Goal: Transaction & Acquisition: Purchase product/service

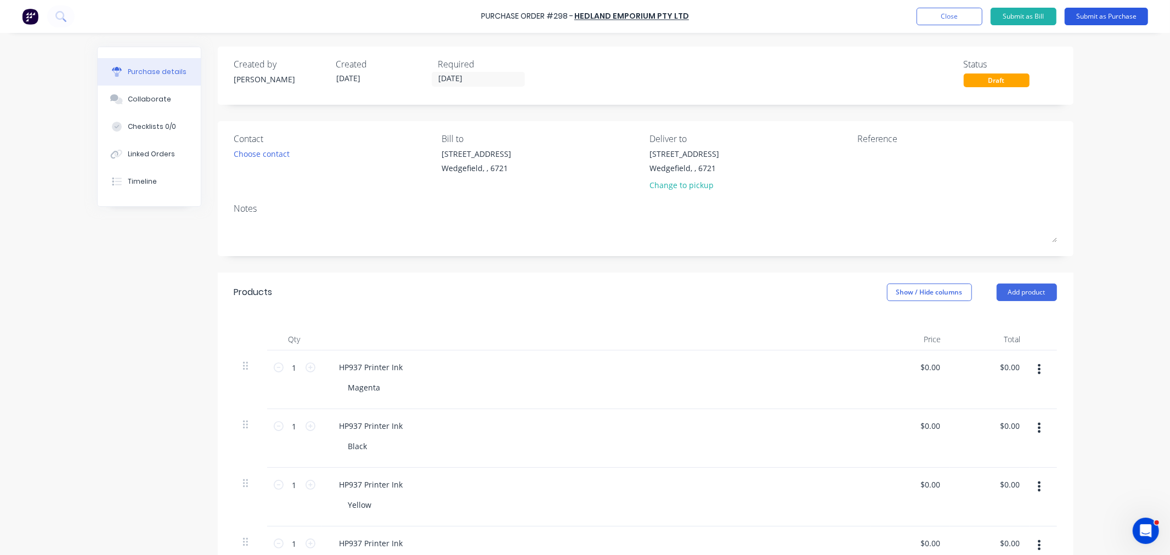
click at [1093, 12] on button "Submit as Purchase" at bounding box center [1106, 17] width 83 height 18
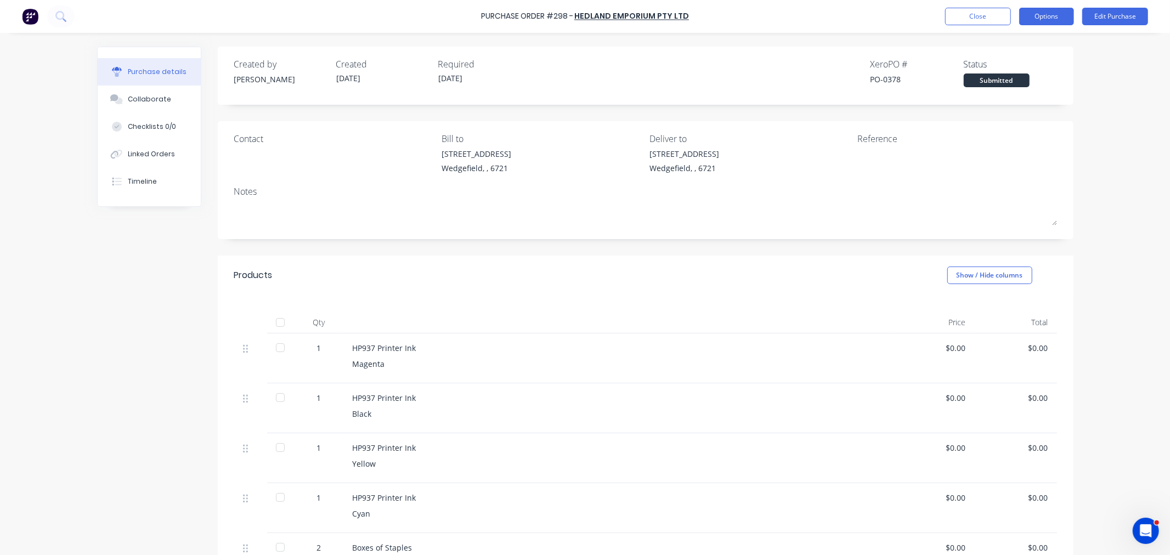
click at [1041, 19] on button "Options" at bounding box center [1046, 17] width 55 height 18
click at [1008, 48] on div "Print / Email" at bounding box center [1022, 45] width 84 height 16
click at [1004, 68] on div "With pricing" at bounding box center [1022, 67] width 84 height 16
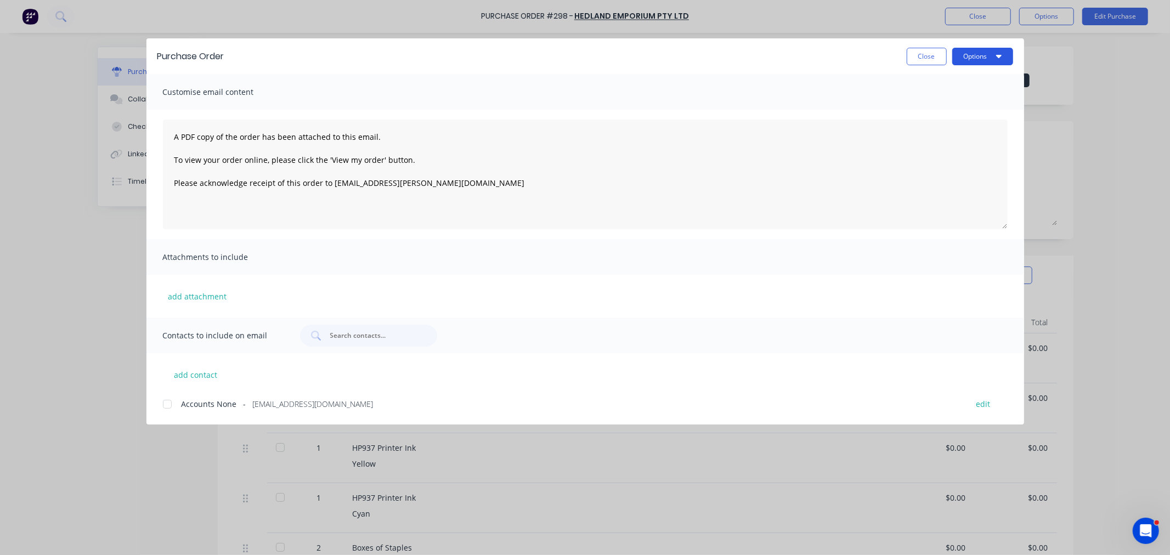
click at [982, 61] on button "Options" at bounding box center [982, 57] width 61 height 18
click at [201, 373] on button "add contact" at bounding box center [196, 374] width 66 height 16
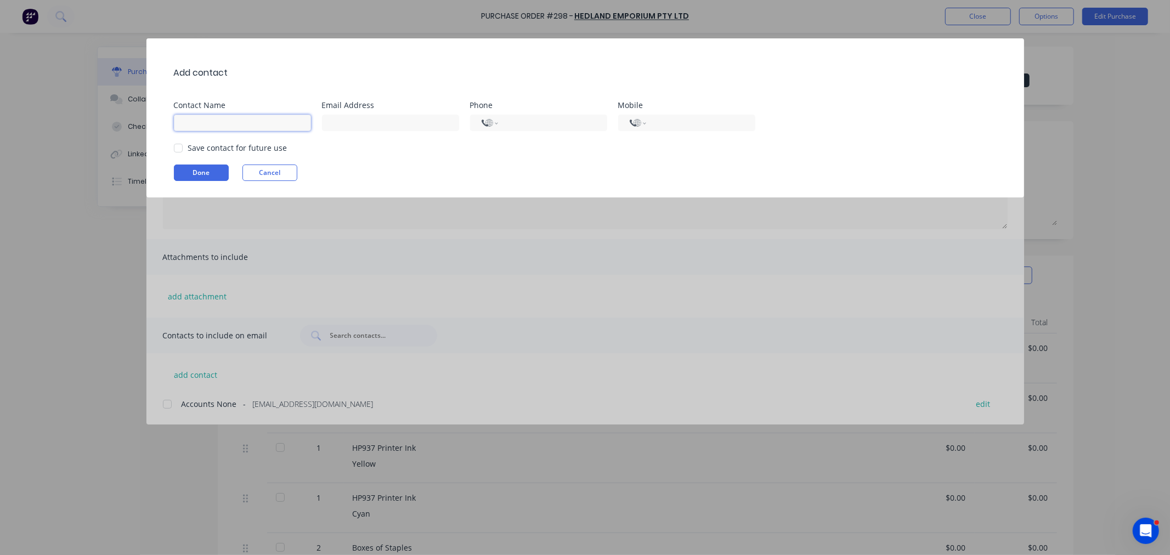
click at [233, 119] on input at bounding box center [242, 123] width 137 height 16
type input "Sales"
click at [329, 128] on input at bounding box center [390, 123] width 137 height 16
click at [393, 123] on input at bounding box center [390, 123] width 137 height 16
paste input "officenational@hedlandemporium.com.au"
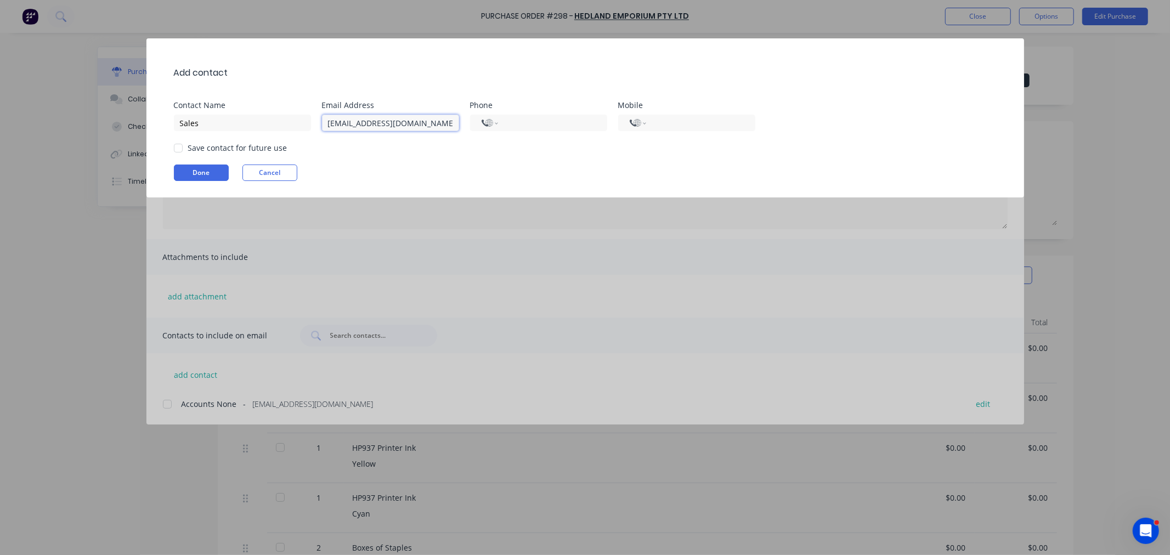
scroll to position [0, 26]
click at [178, 146] on div at bounding box center [178, 148] width 22 height 22
type input "officenational@hedlandemporium.com.au"
click at [204, 174] on button "Done" at bounding box center [201, 173] width 55 height 16
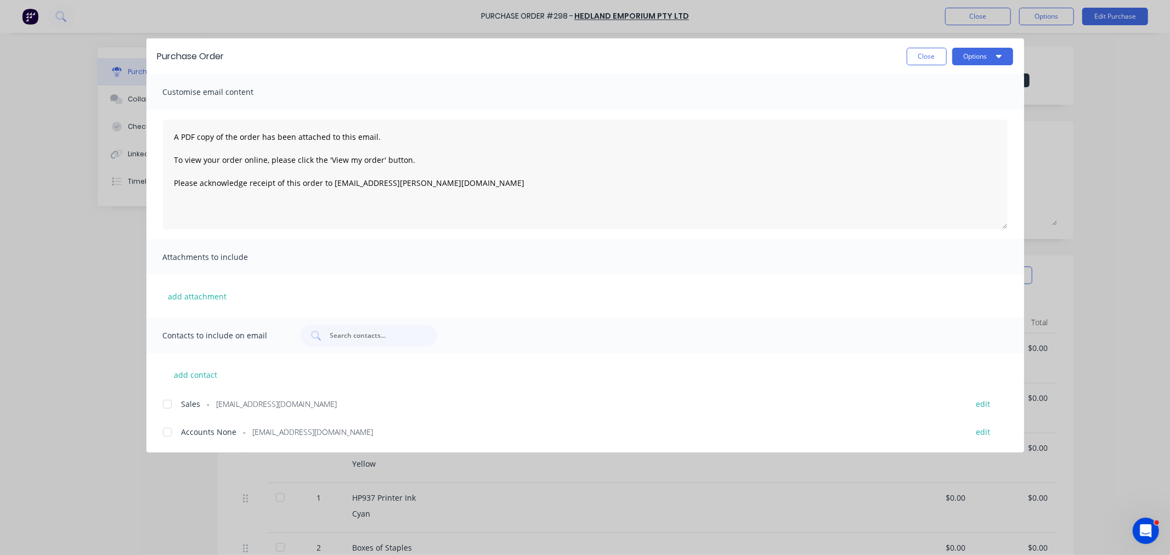
click at [184, 406] on span "Sales" at bounding box center [191, 404] width 19 height 12
click at [985, 56] on button "Options" at bounding box center [982, 57] width 61 height 18
click at [936, 118] on button "Email" at bounding box center [961, 128] width 104 height 22
drag, startPoint x: 917, startPoint y: 55, endPoint x: 964, endPoint y: 20, distance: 58.8
click at [917, 55] on button "Close" at bounding box center [927, 57] width 40 height 18
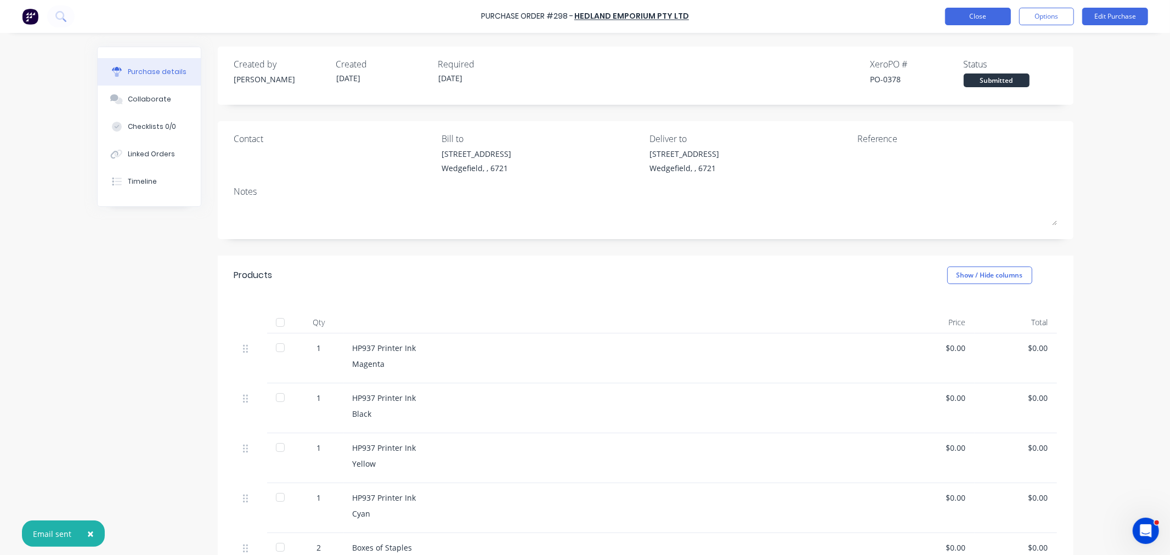
click at [970, 20] on button "Close" at bounding box center [978, 17] width 66 height 18
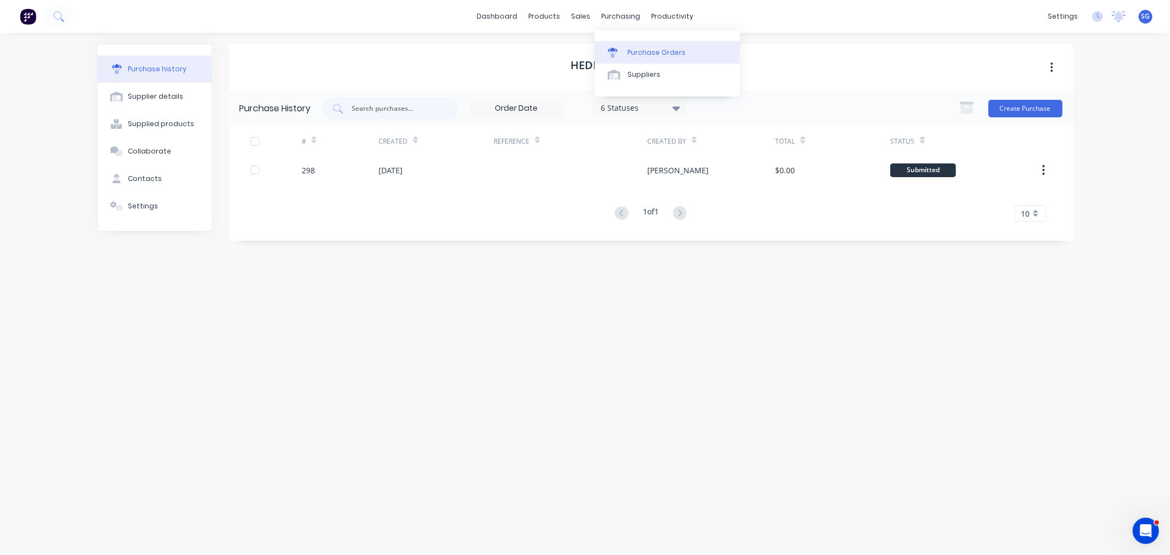
click at [631, 48] on div "Purchase Orders" at bounding box center [656, 53] width 58 height 10
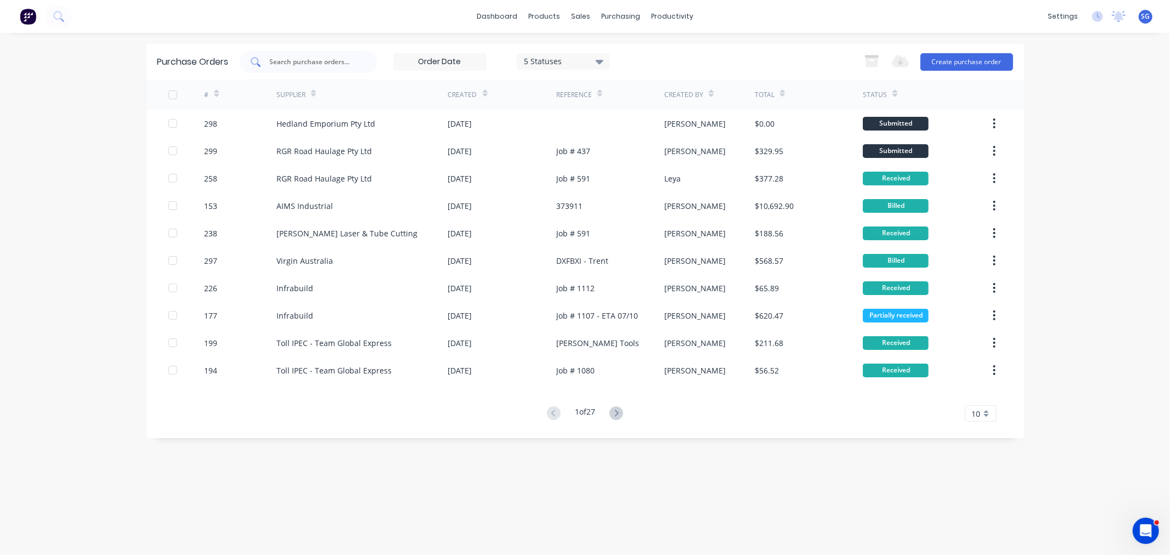
click at [287, 61] on input "text" at bounding box center [314, 61] width 91 height 11
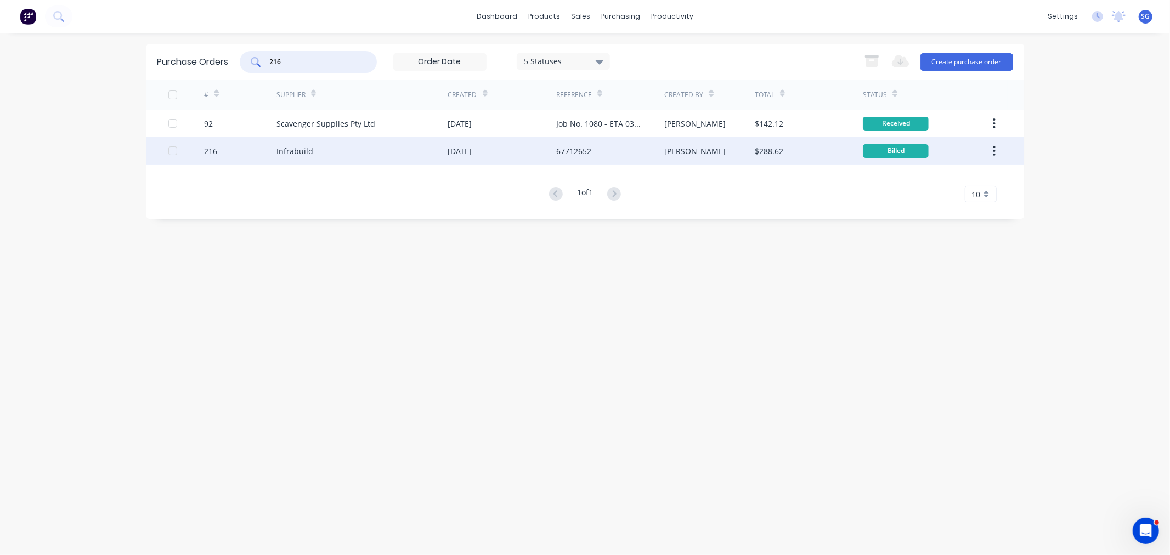
type input "216"
click at [311, 157] on div "Infrabuild" at bounding box center [362, 150] width 172 height 27
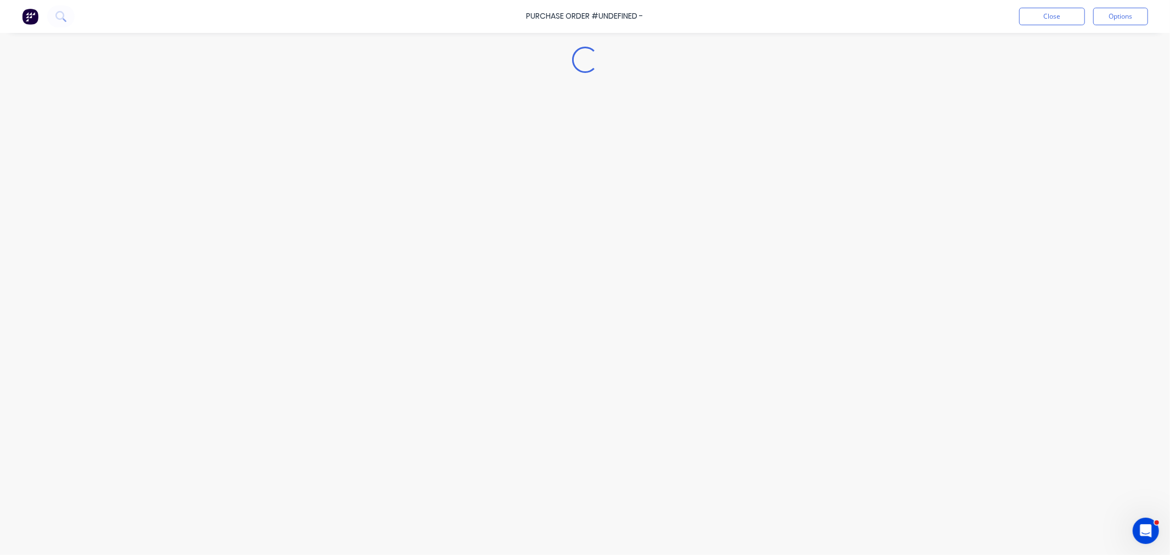
type textarea "x"
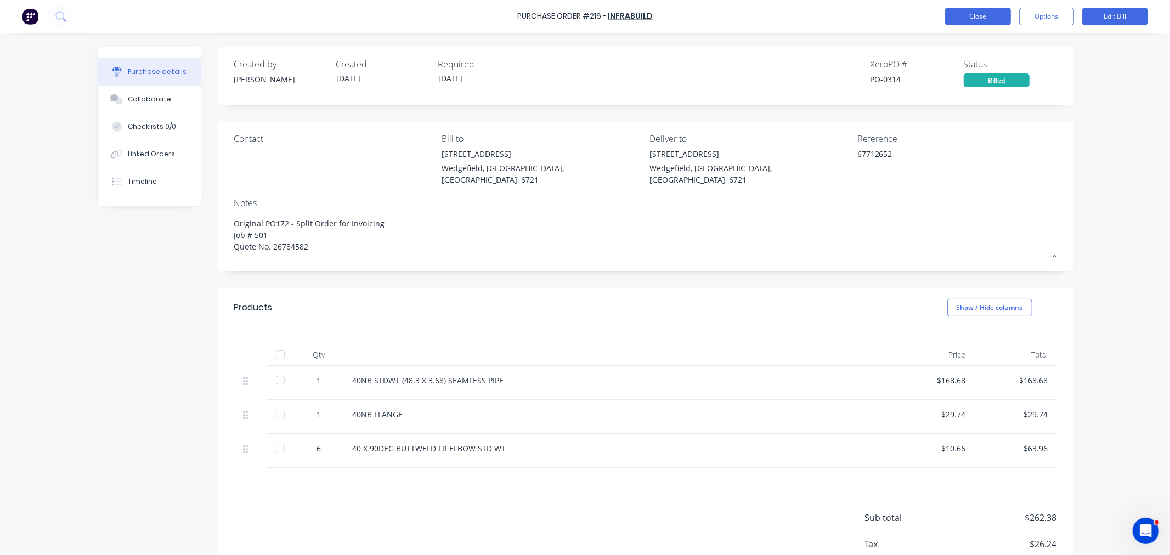
click at [975, 15] on button "Close" at bounding box center [978, 17] width 66 height 18
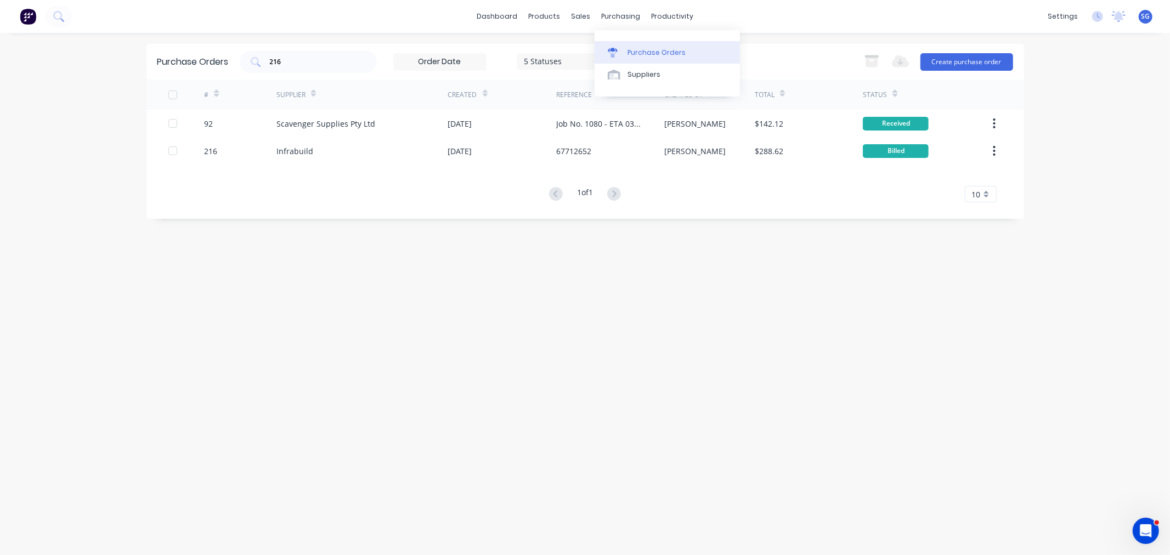
click at [631, 54] on div "Purchase Orders" at bounding box center [656, 53] width 58 height 10
click at [978, 65] on button "Create purchase order" at bounding box center [966, 62] width 93 height 18
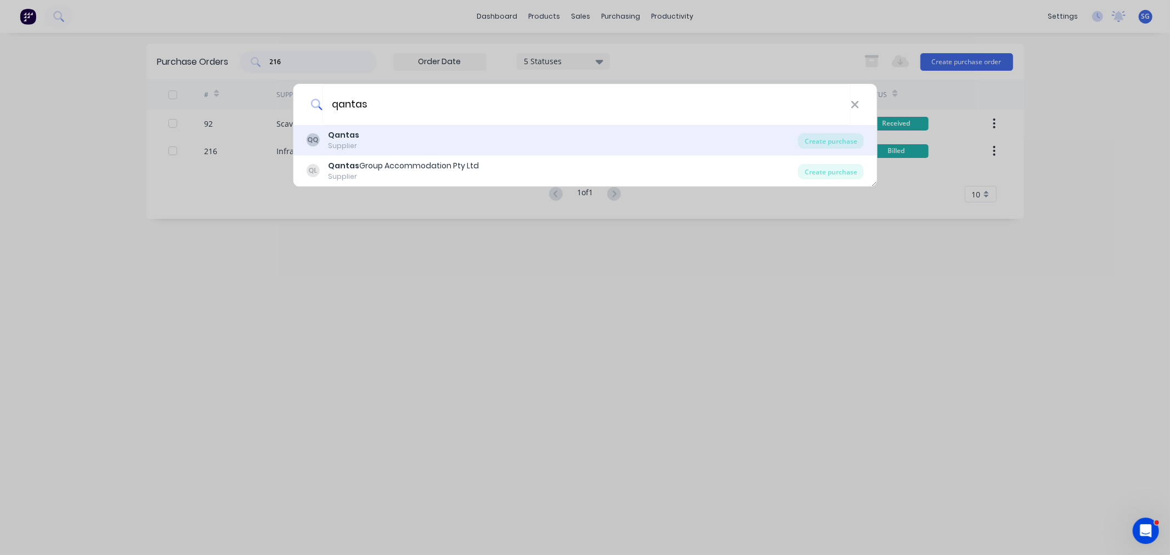
type input "qantas"
click at [347, 138] on b "Qantas" at bounding box center [343, 134] width 31 height 11
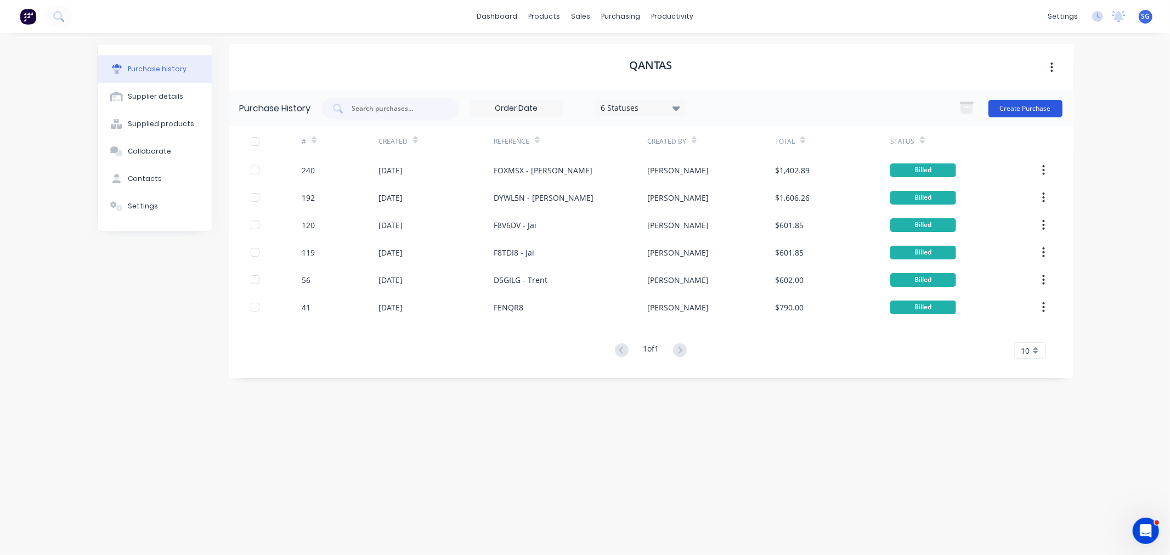
click at [1015, 109] on button "Create Purchase" at bounding box center [1025, 109] width 74 height 18
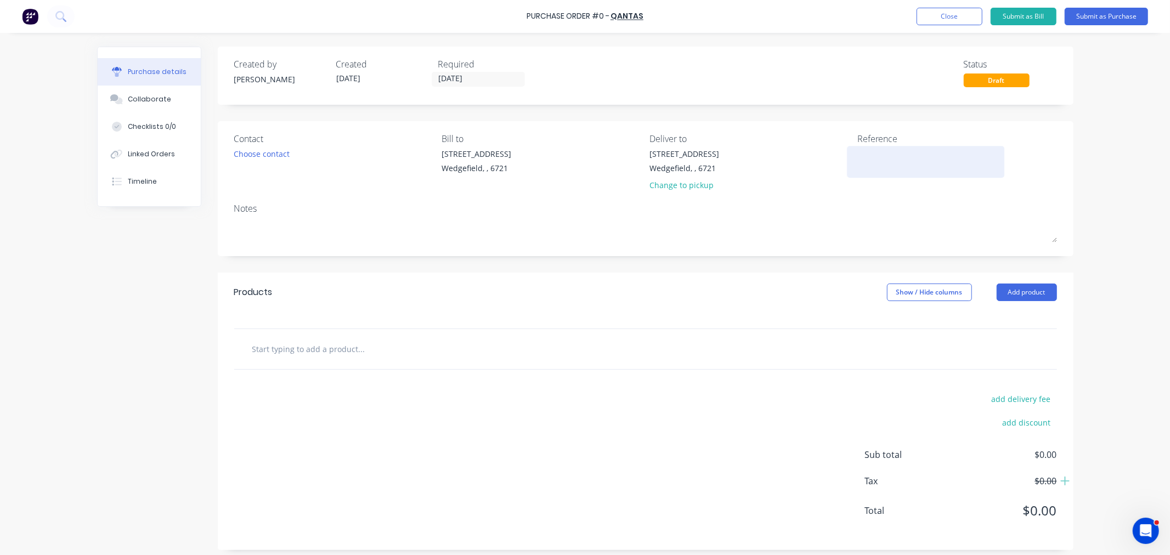
click at [857, 165] on textarea at bounding box center [925, 160] width 137 height 25
paste textarea "DJI9UC"
type textarea "DJI9UC - Sarah"
type textarea "x"
type textarea "DJI9UC - Sarah"
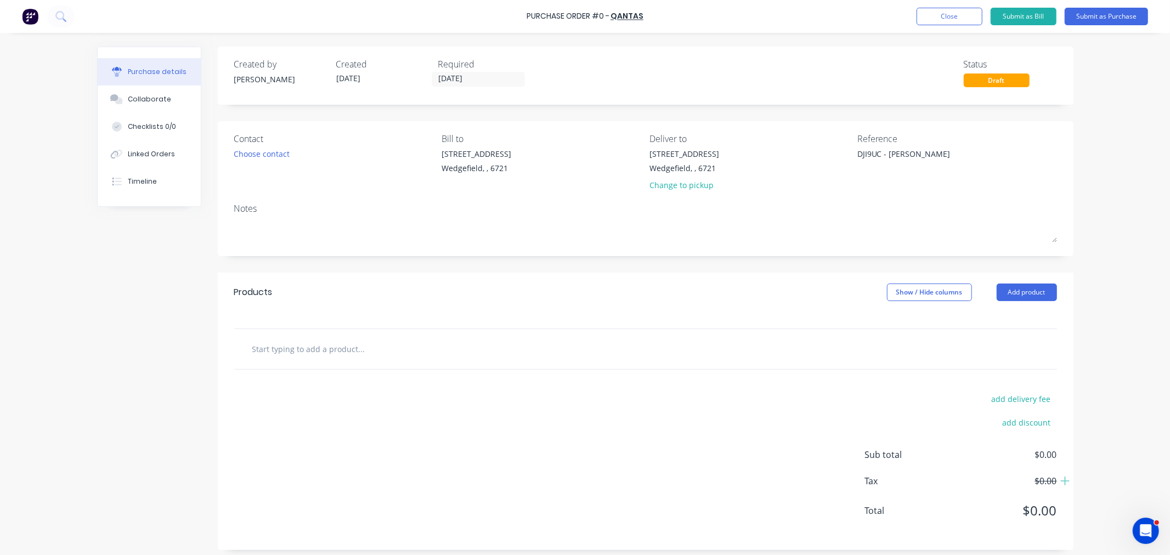
click at [326, 351] on input "text" at bounding box center [361, 349] width 219 height 22
type textarea "x"
type input "F"
type textarea "x"
type input "Fl"
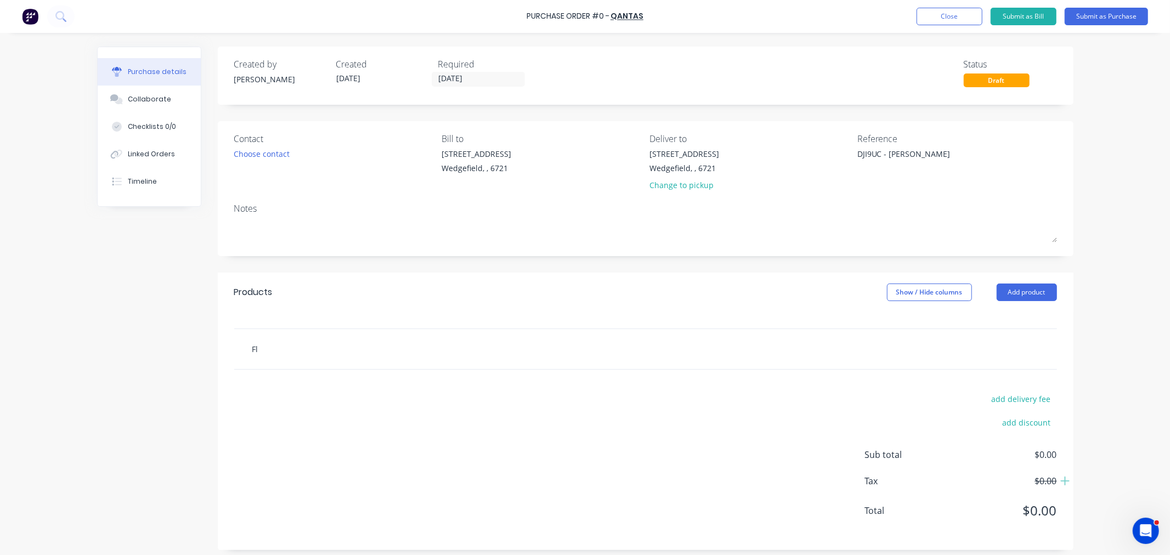
type textarea "x"
type input "Fli"
type textarea "x"
type input "Flig"
type textarea "x"
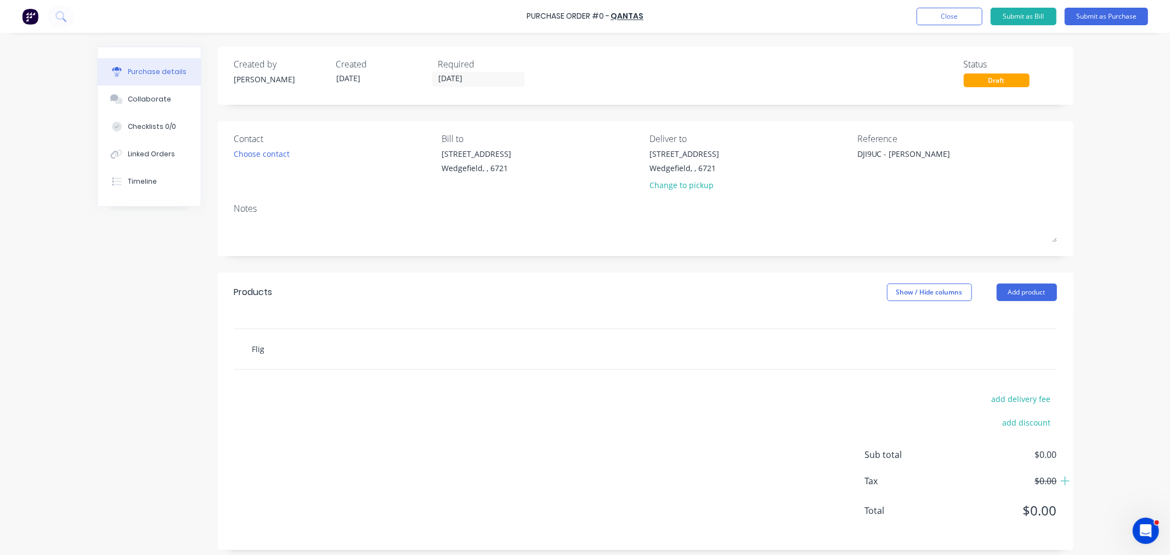
type input "Fligh"
type textarea "x"
type input "Flight"
type textarea "x"
type input "Flight f"
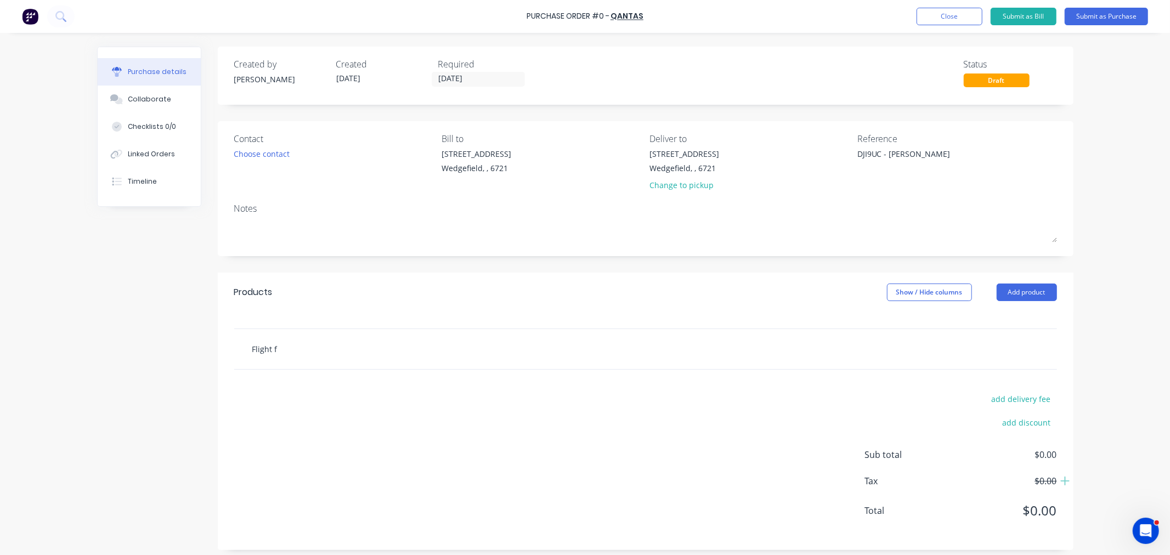
type textarea "x"
type input "Flight fo"
type textarea "x"
type input "Flight for"
type textarea "x"
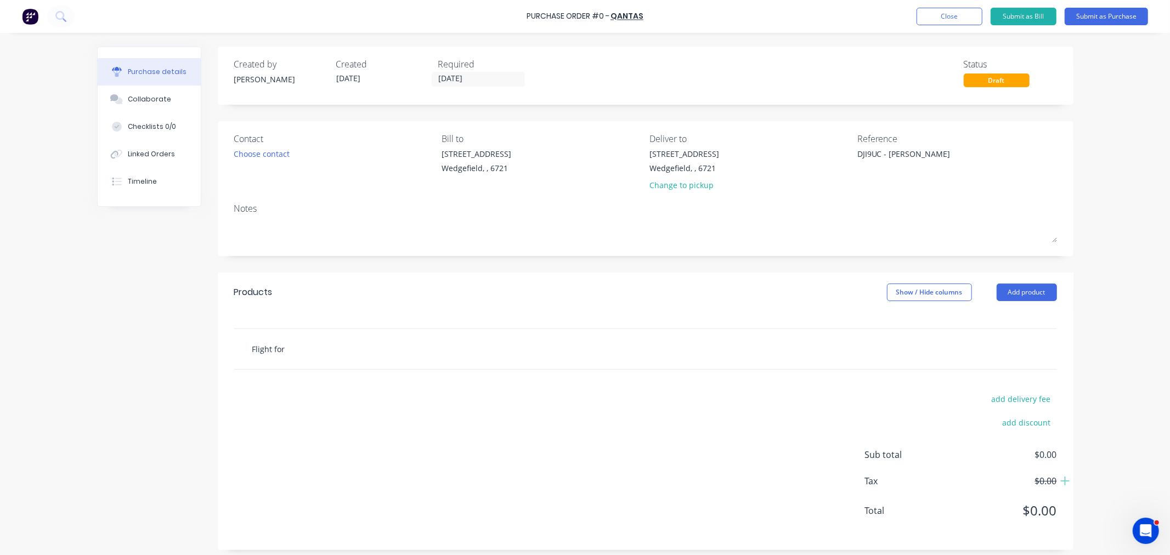
type input "Flight for"
type textarea "x"
type input "Flight for S"
type textarea "x"
type input "Flight for Sa"
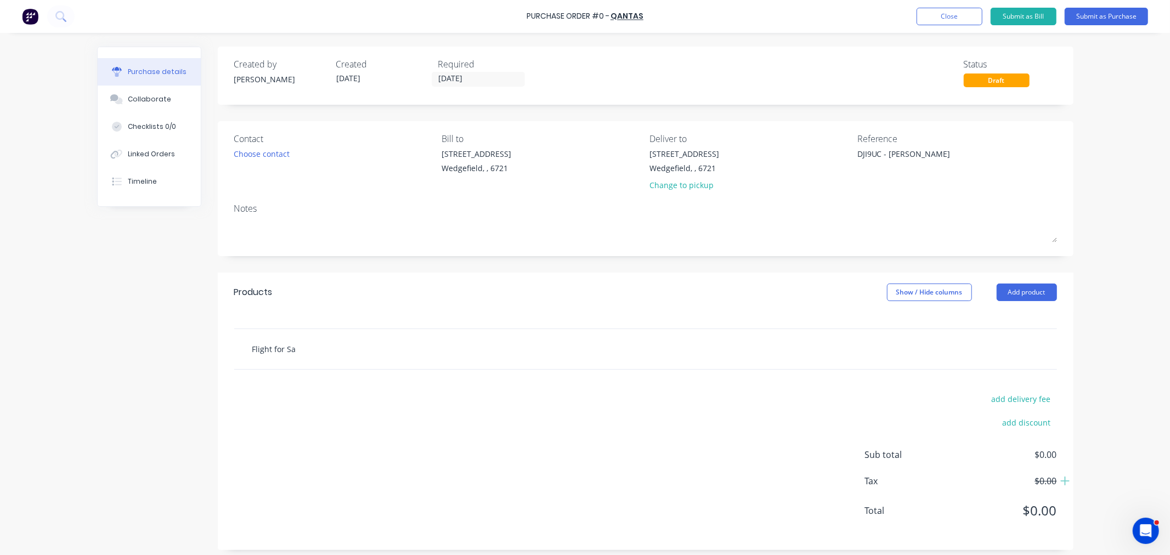
type textarea "x"
type input "Flight for Sar"
type textarea "x"
type input "Flight for Sara"
type textarea "x"
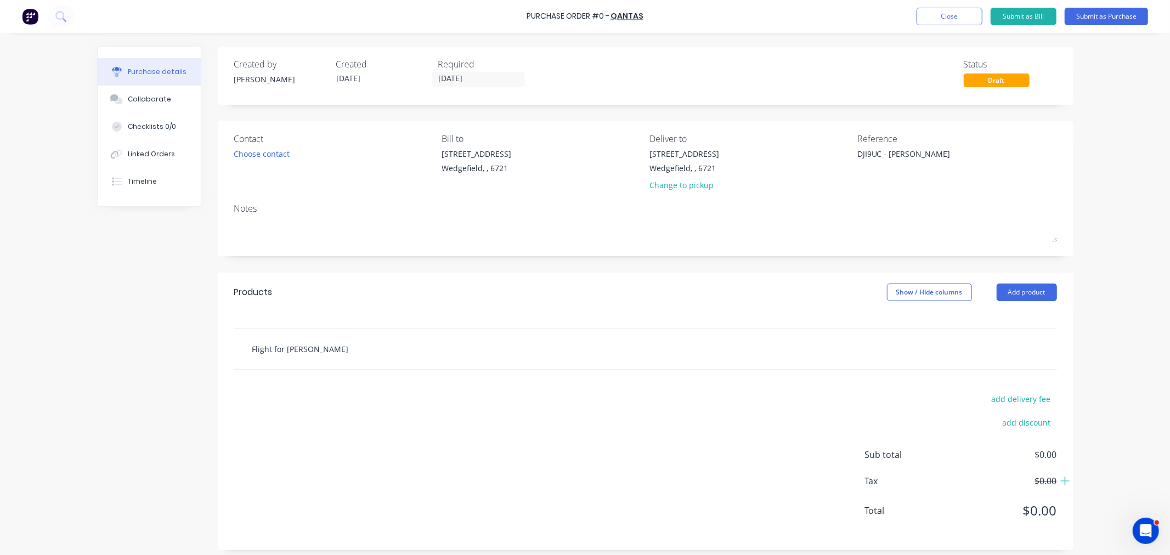
type input "Flight for Sarah"
type textarea "x"
type input "Flight for Sarah"
type textarea "x"
type input "Flight for Sarah G"
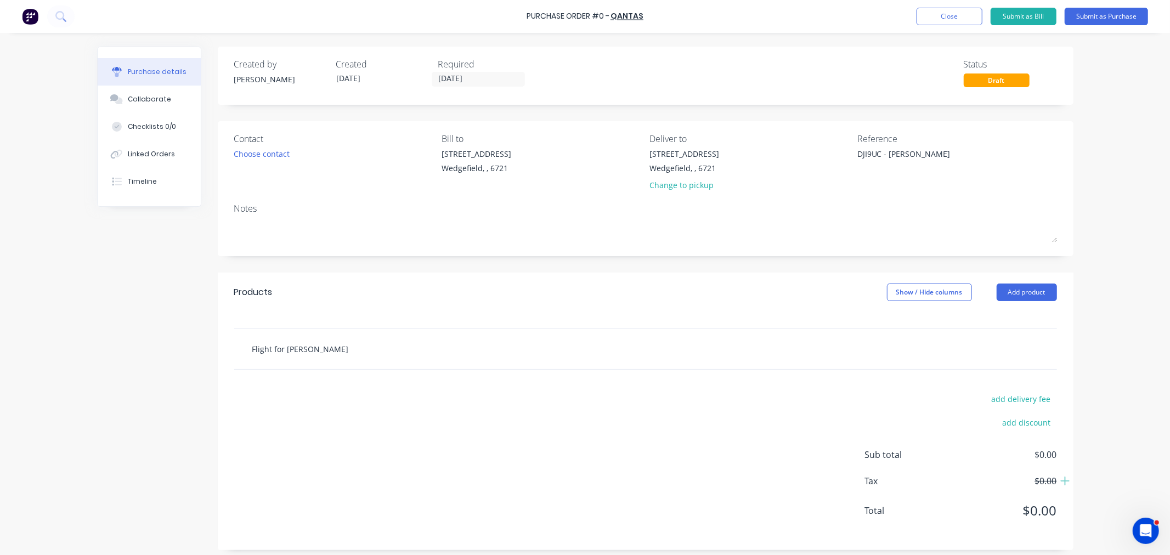
type textarea "x"
type input "Flight for Sarah Go"
type textarea "x"
type input "Flight for Sarah Gol"
type textarea "x"
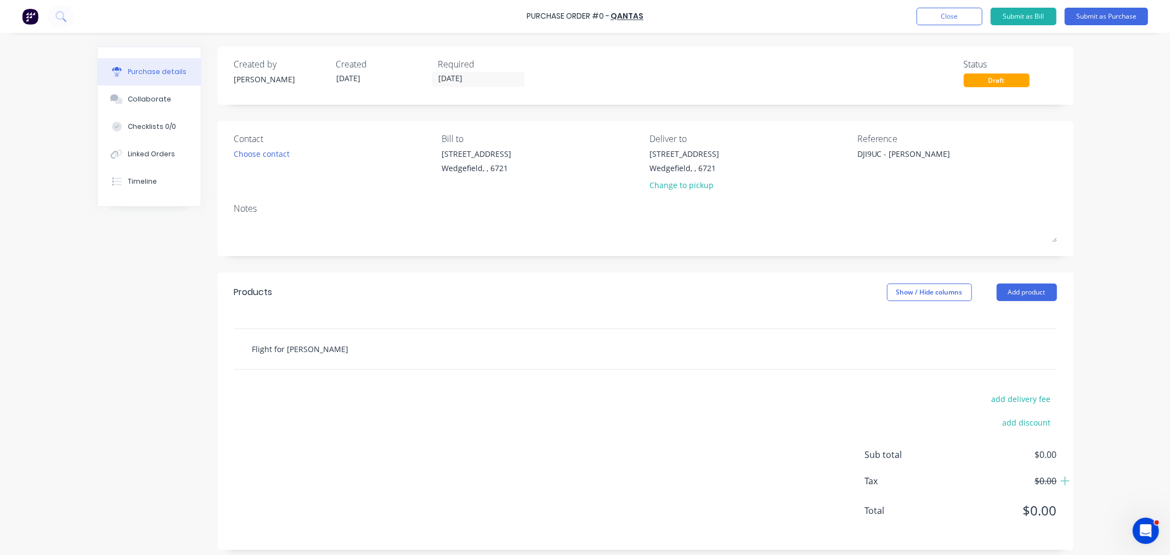
type input "Flight for Sarah Gold"
type textarea "x"
type input "Flight for Sarah Golds"
type textarea "x"
type input "Flight for Sarah Goldsm"
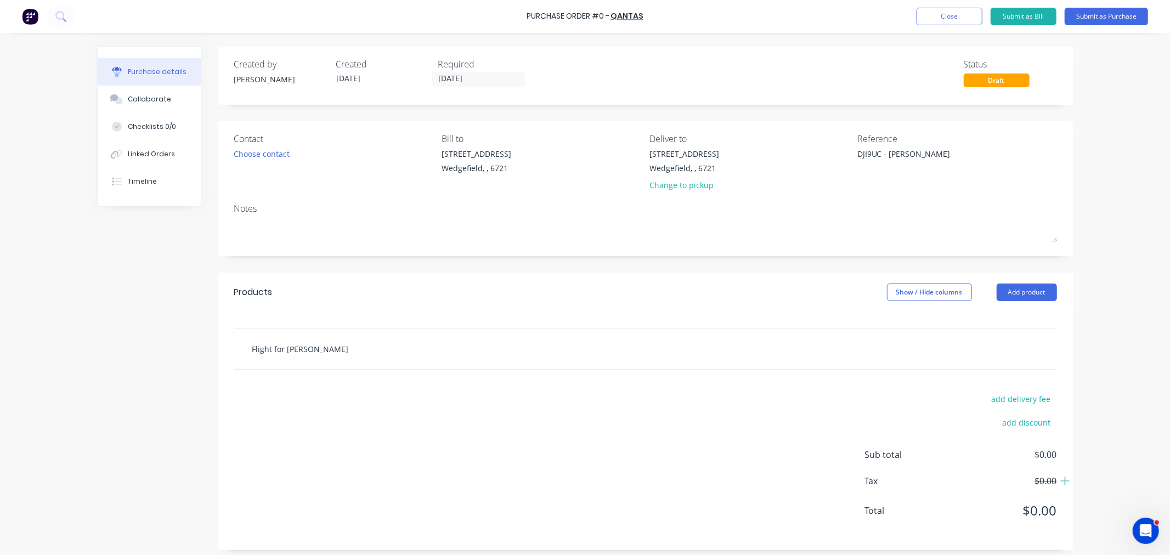
type textarea "x"
type input "Flight for Sarah Goldsmit"
type textarea "x"
type input "Flight for Sarah Goldsmith"
type textarea "x"
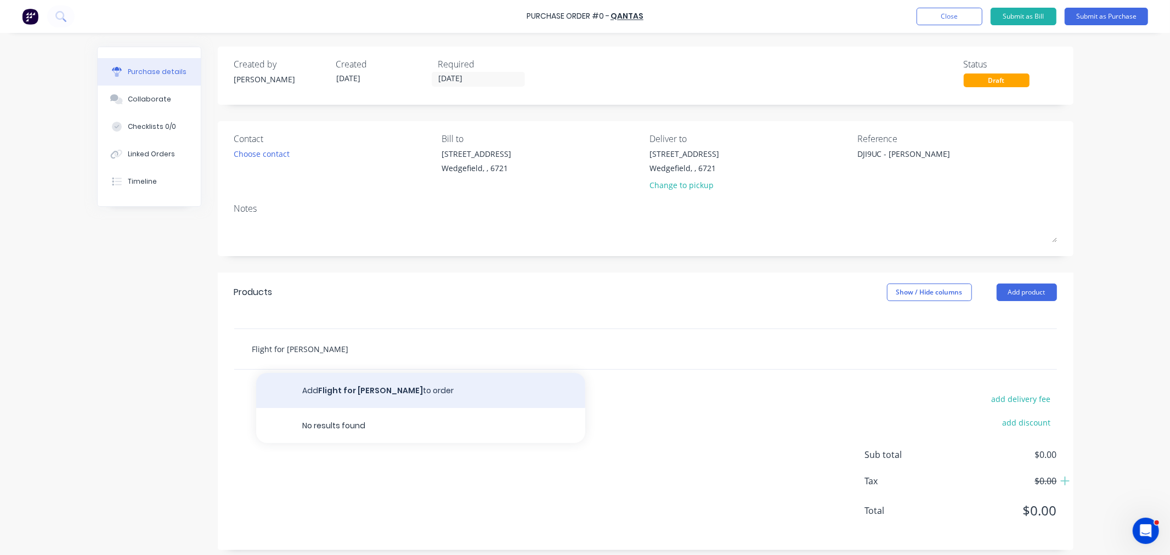
type input "Flight for Sarah Goldsmith"
click at [344, 387] on button "Add Flight for Sarah Goldsmith to order" at bounding box center [420, 390] width 329 height 35
type textarea "x"
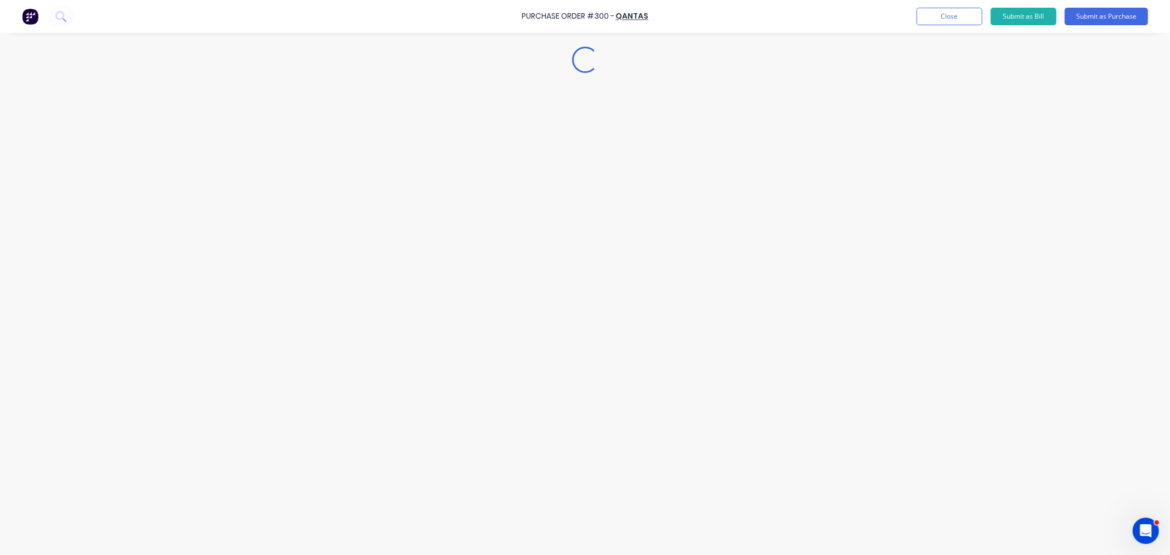
click at [349, 387] on div "Loading..." at bounding box center [585, 261] width 998 height 500
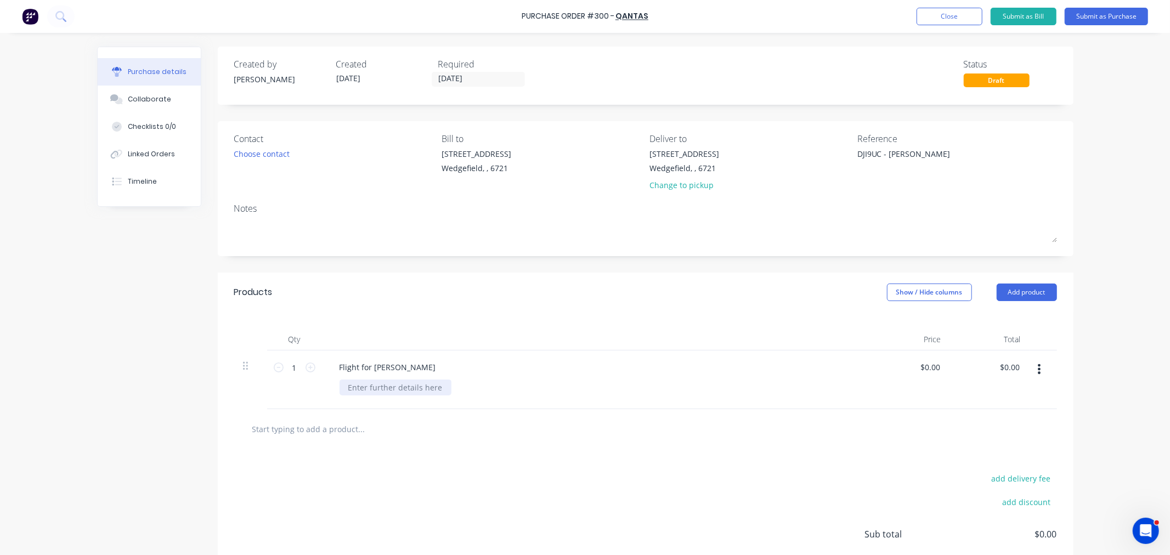
type textarea "x"
click at [353, 391] on div at bounding box center [396, 388] width 112 height 16
type textarea "x"
type input "0.00"
type textarea "x"
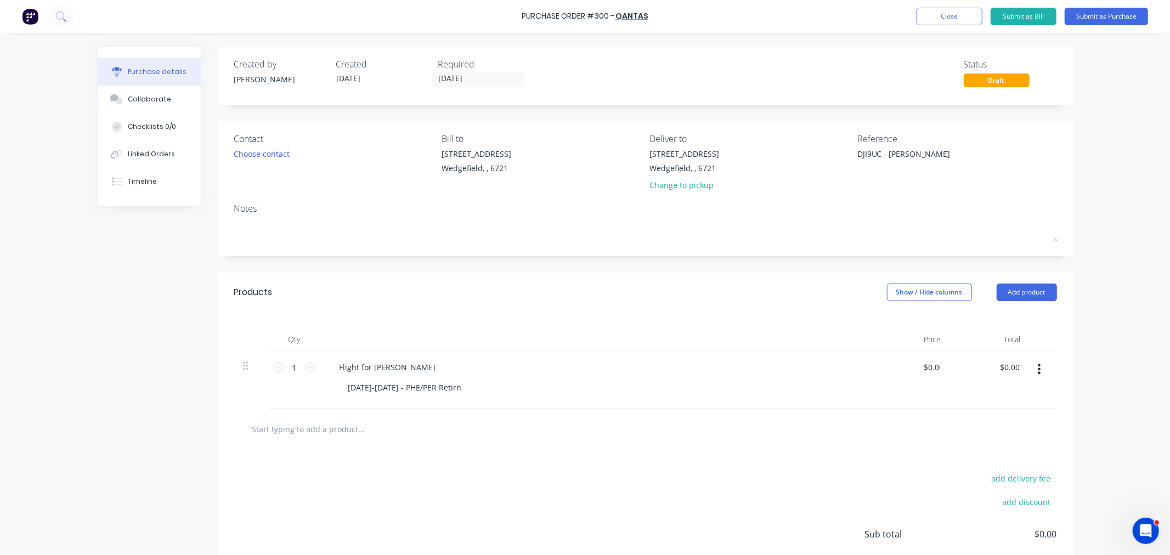
type input "0.00"
click at [933, 367] on input "0.00" at bounding box center [931, 367] width 21 height 16
type textarea "x"
click at [933, 367] on input "0.00" at bounding box center [931, 367] width 21 height 16
type input "547"
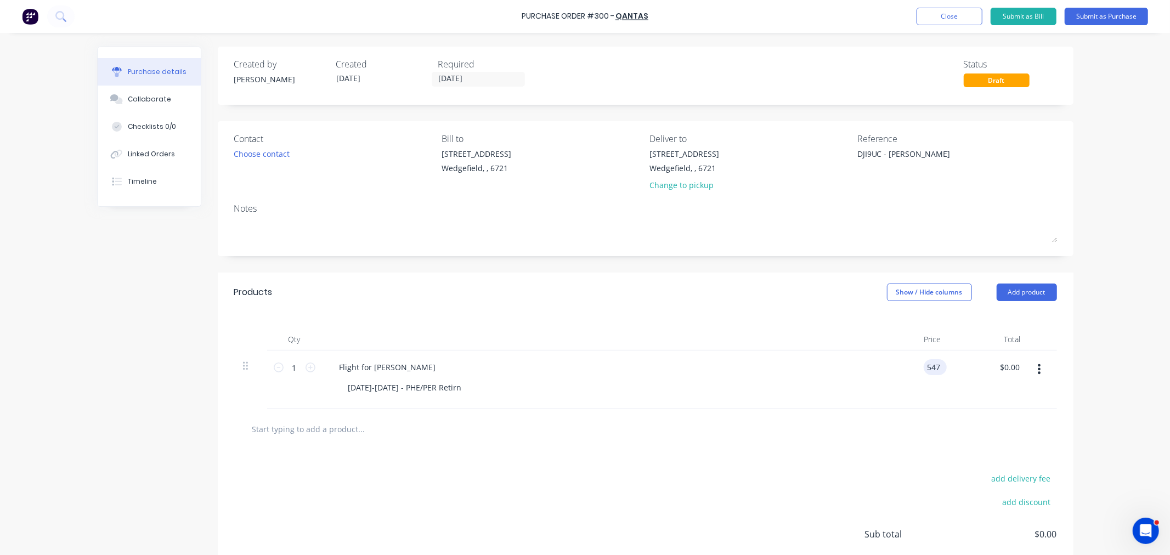
type textarea "x"
type input "$547.00"
type input "547.00"
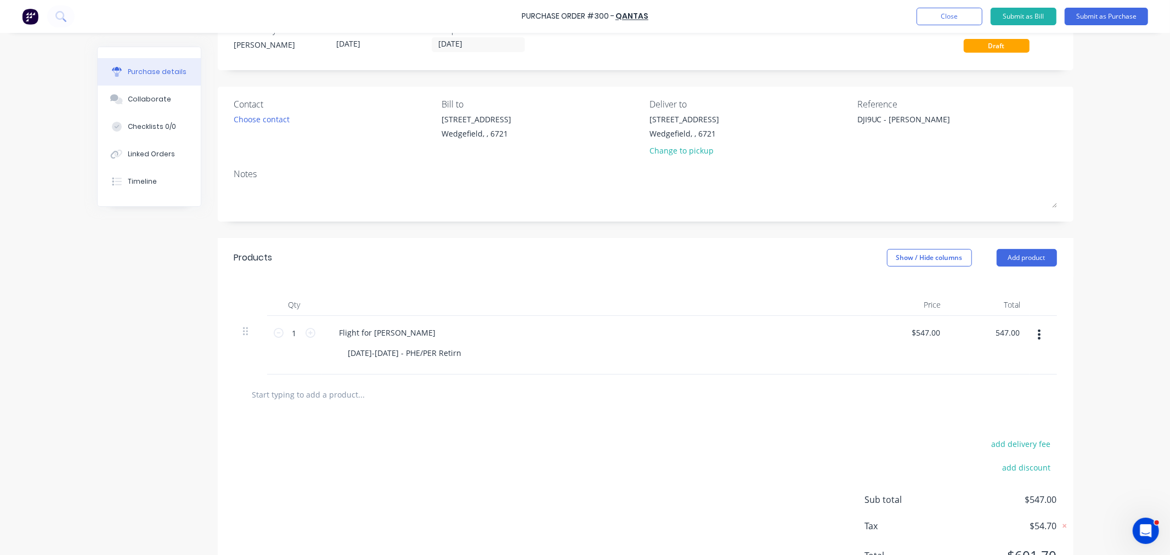
scroll to position [87, 0]
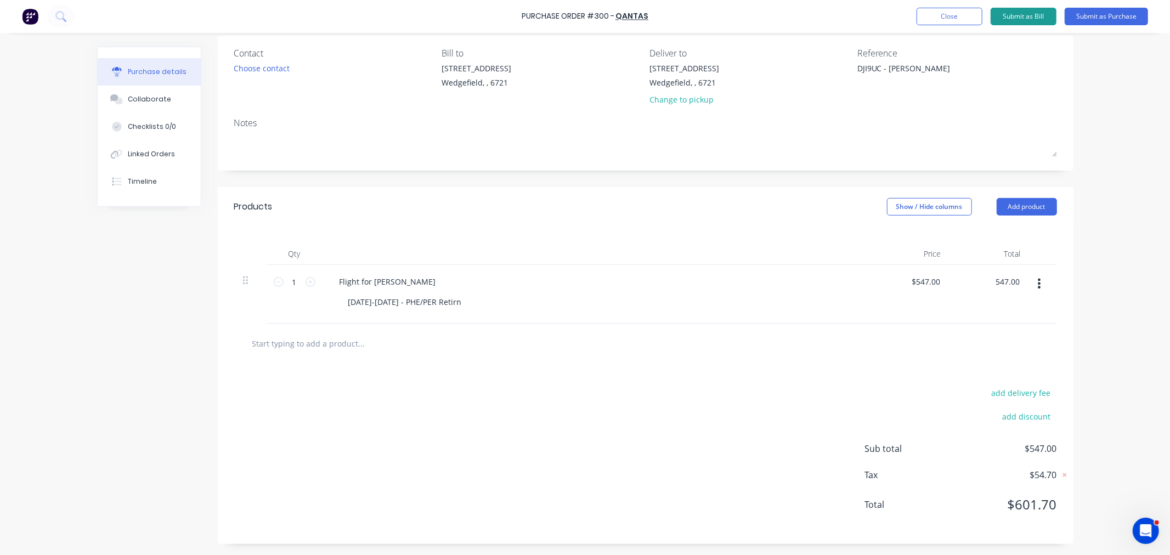
type textarea "x"
type input "$547.00"
click at [1016, 19] on button "Submit as Bill" at bounding box center [1024, 17] width 66 height 18
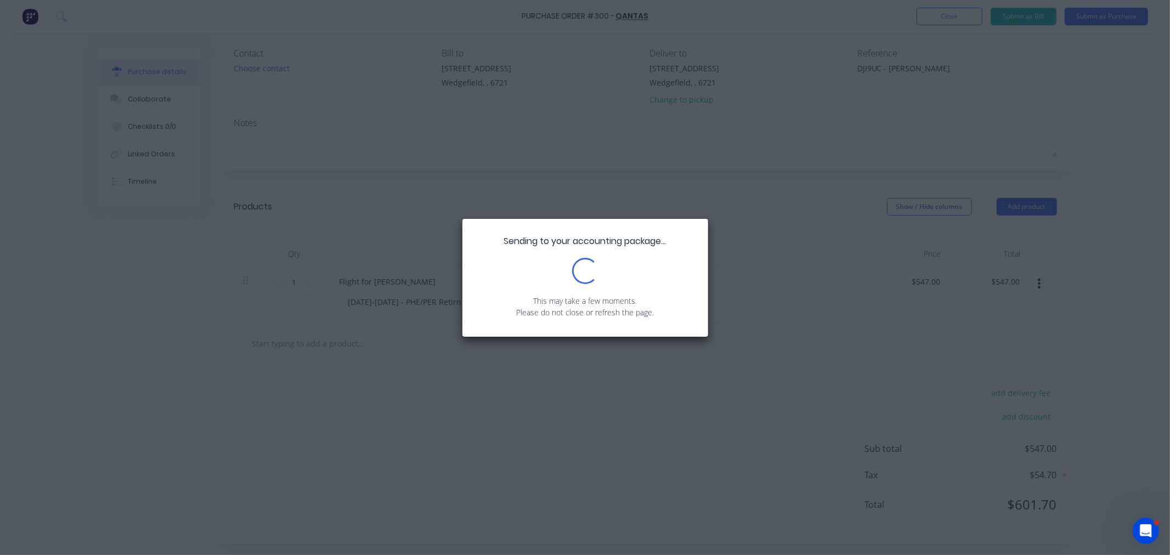
scroll to position [0, 0]
type textarea "x"
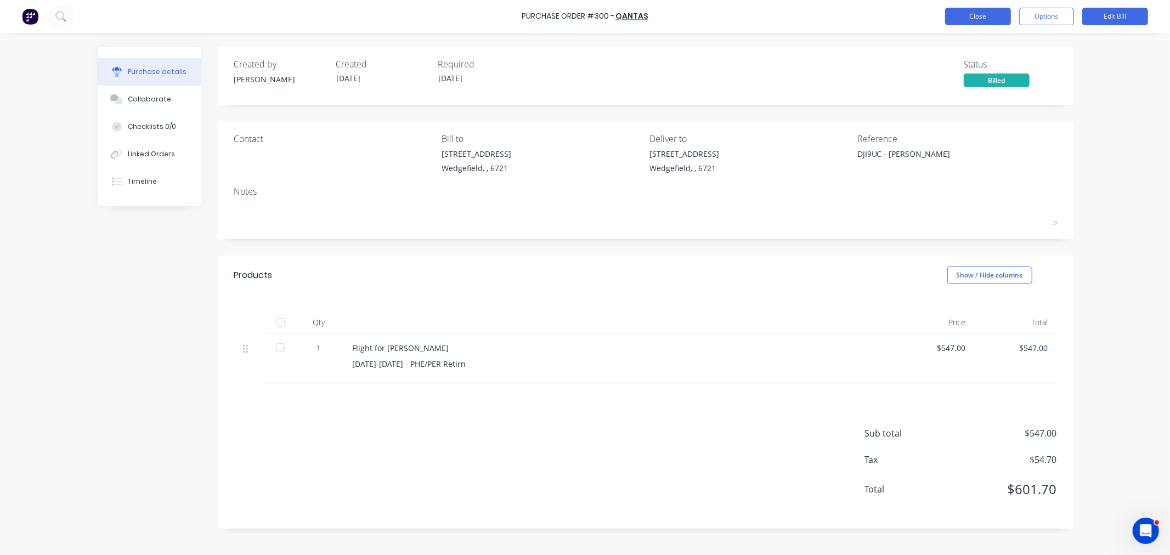
click at [971, 14] on button "Close" at bounding box center [978, 17] width 66 height 18
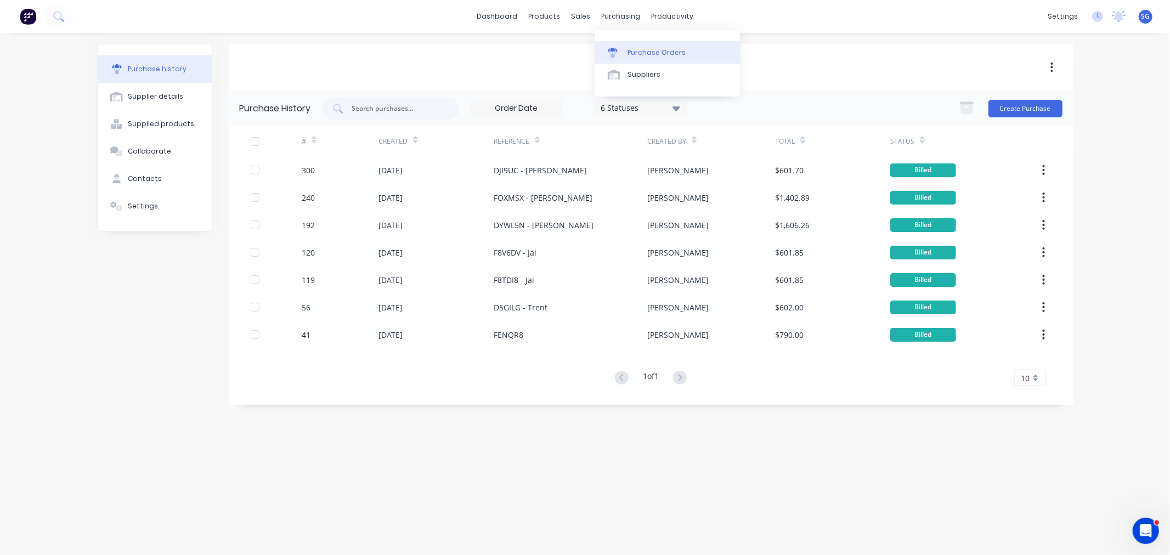
click at [628, 44] on link "Purchase Orders" at bounding box center [667, 52] width 145 height 22
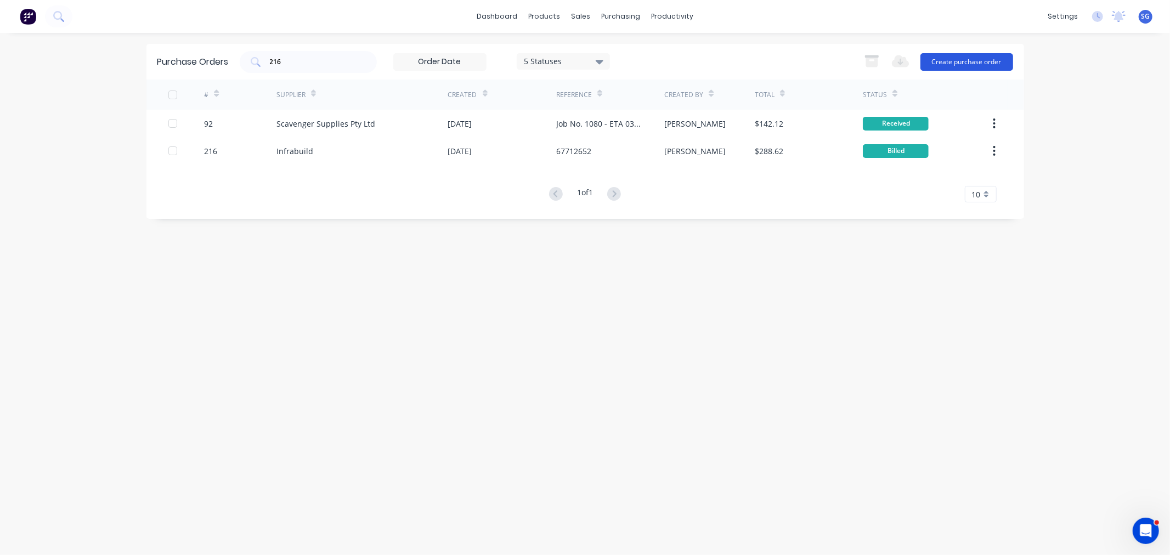
click at [969, 61] on button "Create purchase order" at bounding box center [966, 62] width 93 height 18
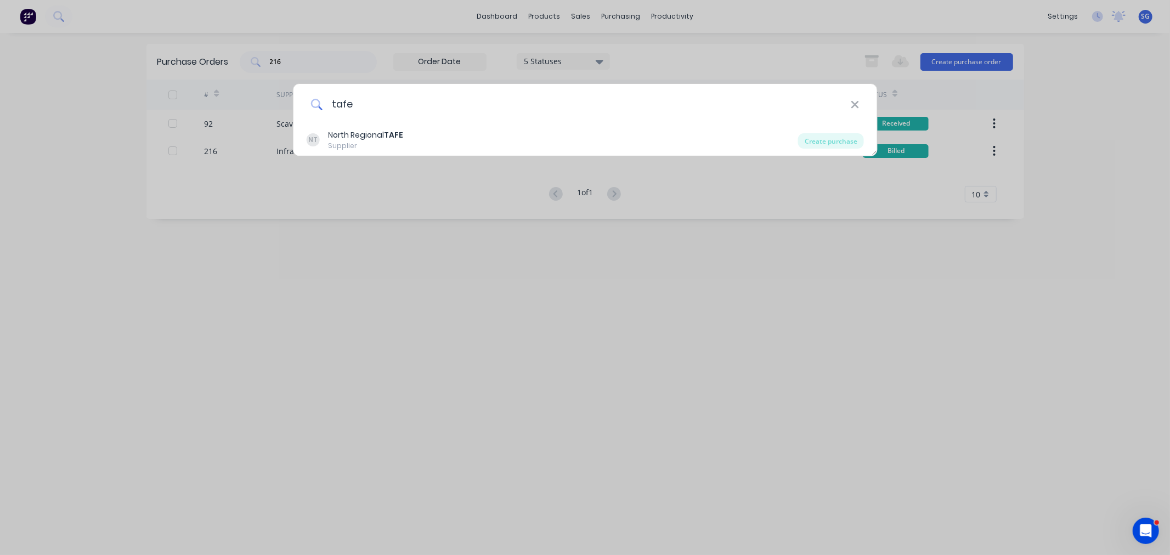
click at [375, 122] on input "tafe" at bounding box center [586, 104] width 528 height 41
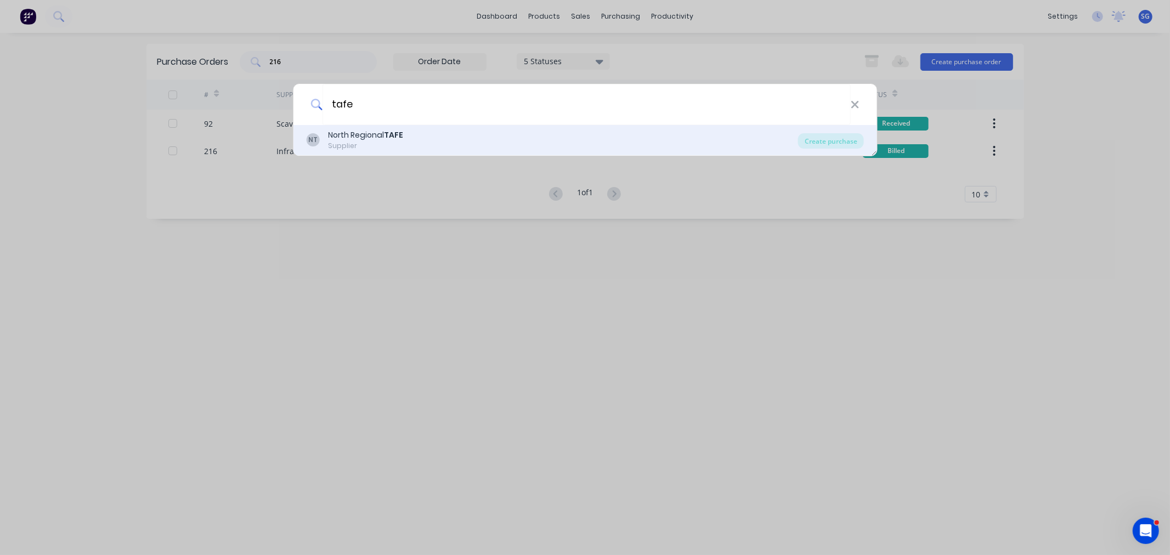
type input "tafe"
click at [377, 140] on div "North Regional TAFE" at bounding box center [365, 135] width 75 height 12
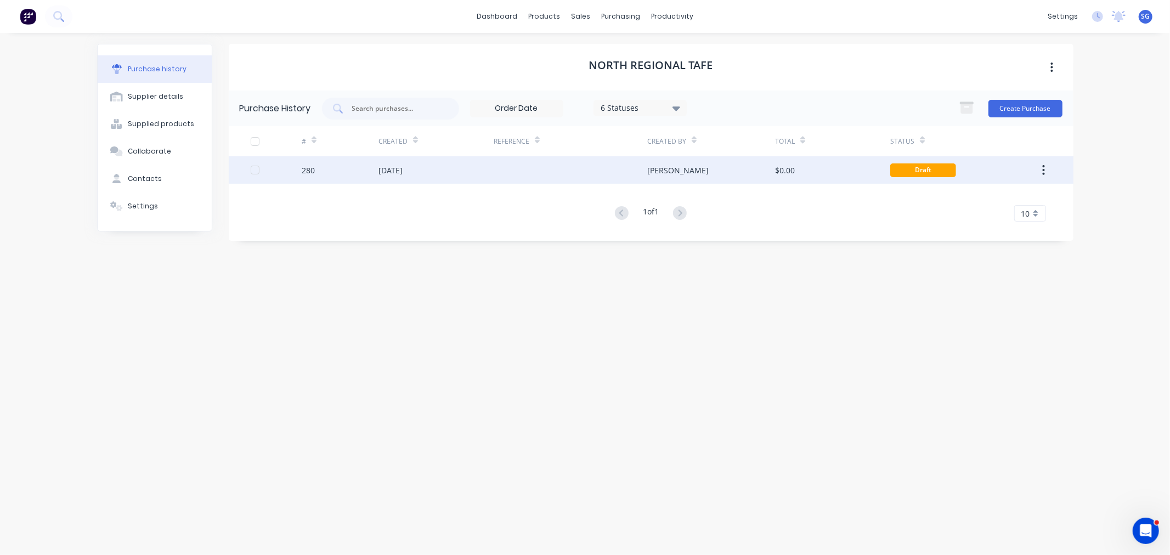
click at [783, 171] on div "$0.00" at bounding box center [785, 171] width 20 height 12
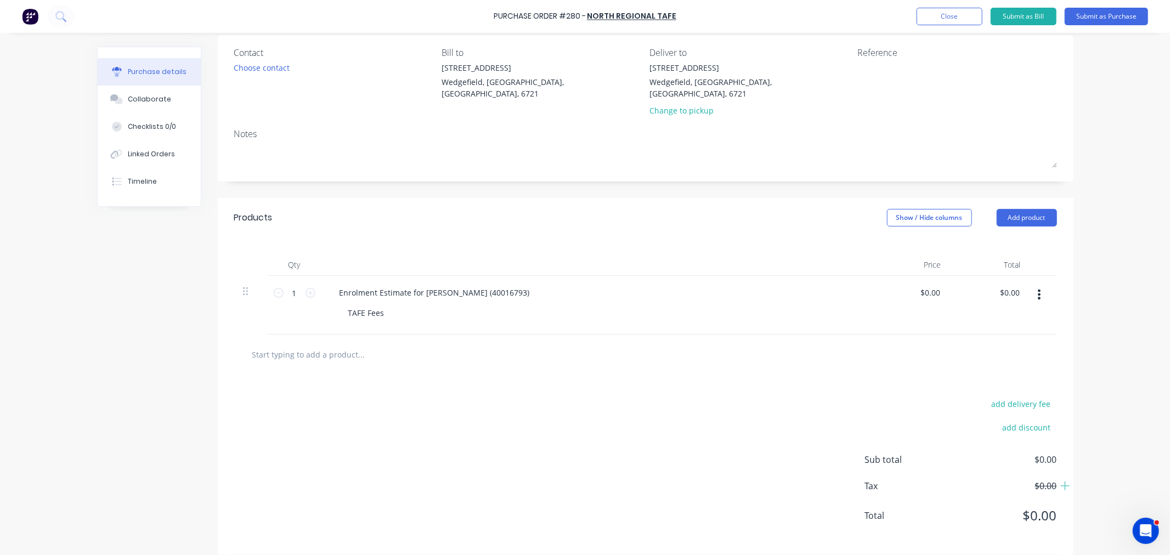
scroll to position [87, 0]
click at [925, 284] on input "0.00" at bounding box center [929, 292] width 25 height 16
click at [925, 284] on input "0.00" at bounding box center [931, 292] width 21 height 16
type input "$105.73"
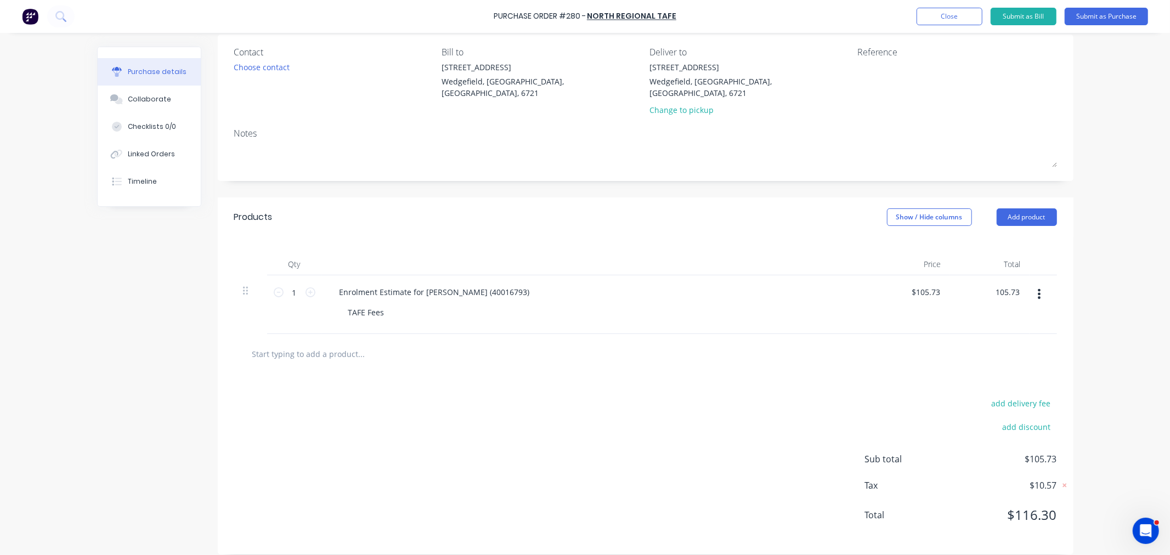
type input "$105.73"
click at [1043, 479] on span "$10.57" at bounding box center [1002, 485] width 110 height 13
click at [867, 479] on span "Tax" at bounding box center [906, 485] width 82 height 13
click at [1046, 479] on span "$10.57" at bounding box center [1002, 485] width 110 height 13
click at [1062, 484] on icon at bounding box center [1064, 486] width 4 height 4
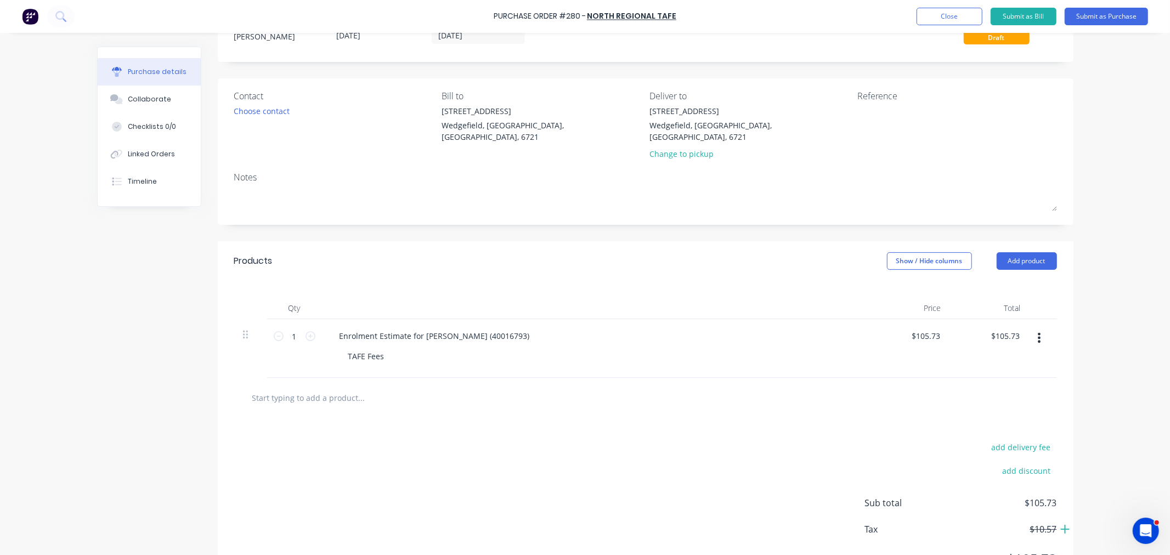
scroll to position [0, 0]
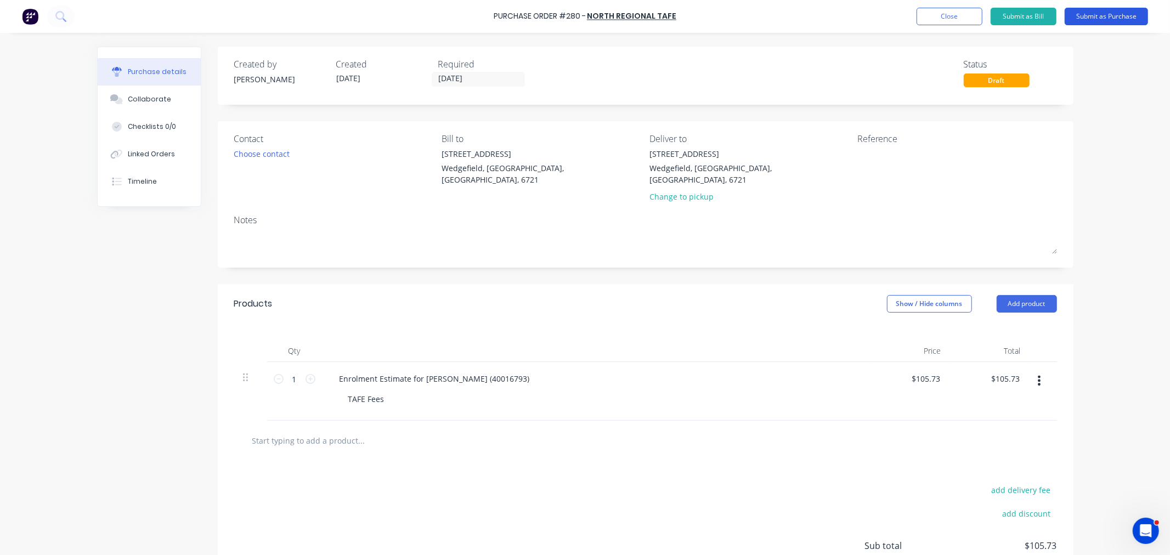
click at [1106, 15] on button "Submit as Purchase" at bounding box center [1106, 17] width 83 height 18
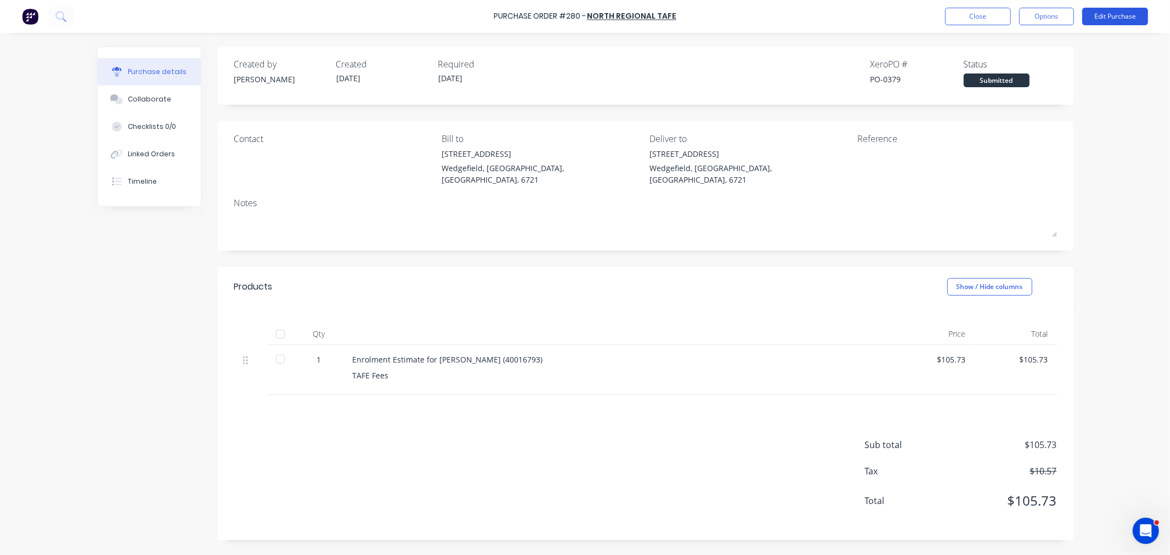
click at [1104, 16] on button "Edit Purchase" at bounding box center [1115, 17] width 66 height 18
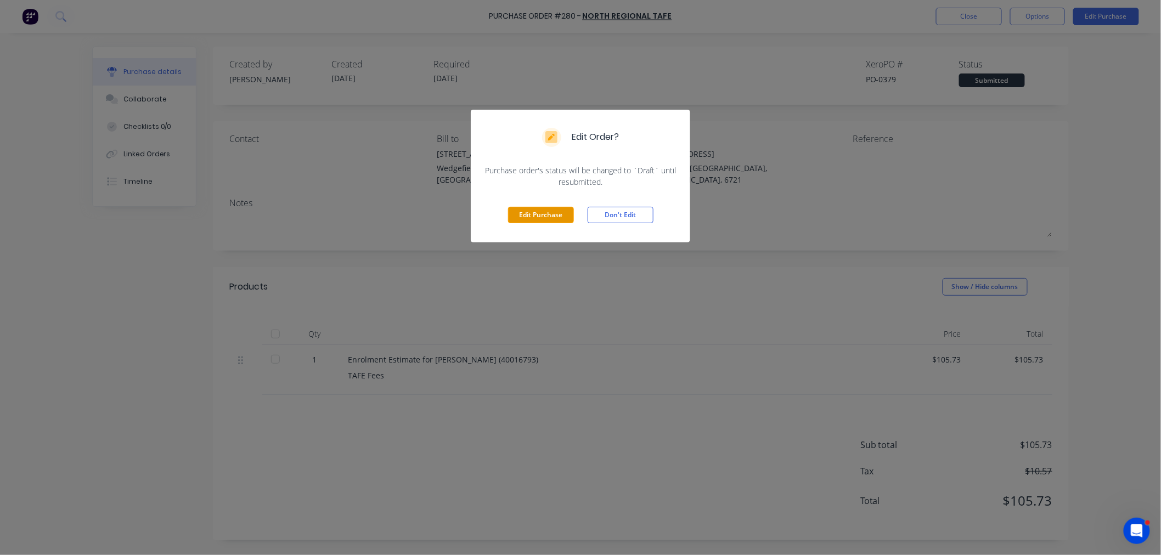
click at [530, 220] on button "Edit Purchase" at bounding box center [541, 215] width 66 height 16
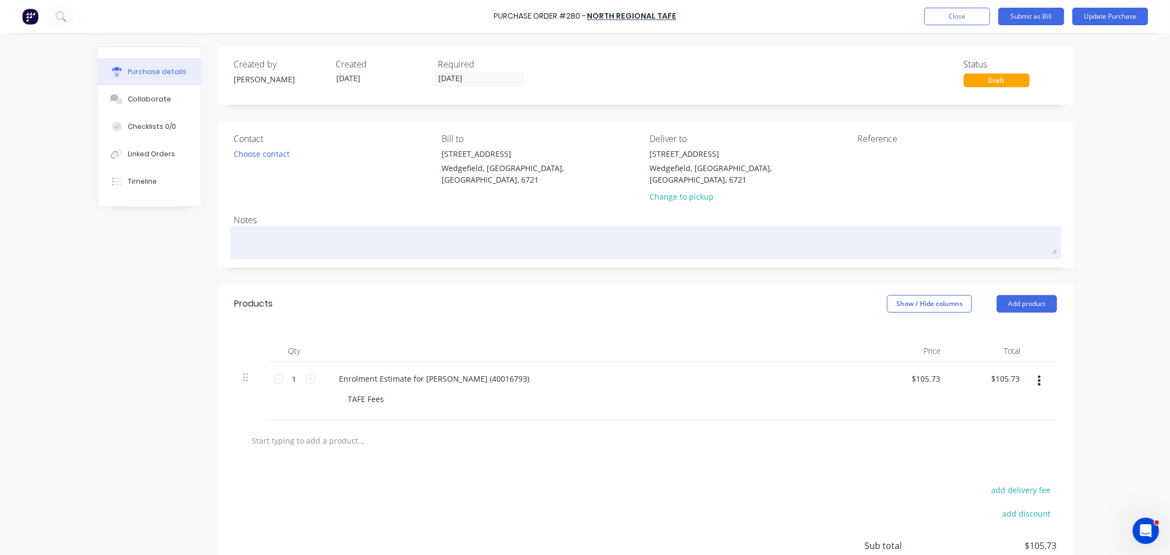
click at [291, 237] on textarea at bounding box center [645, 241] width 823 height 25
paste textarea "MEM30219-AD58 Certificate III in Engineering - Mechanical Trade (Fitting)"
type textarea "x"
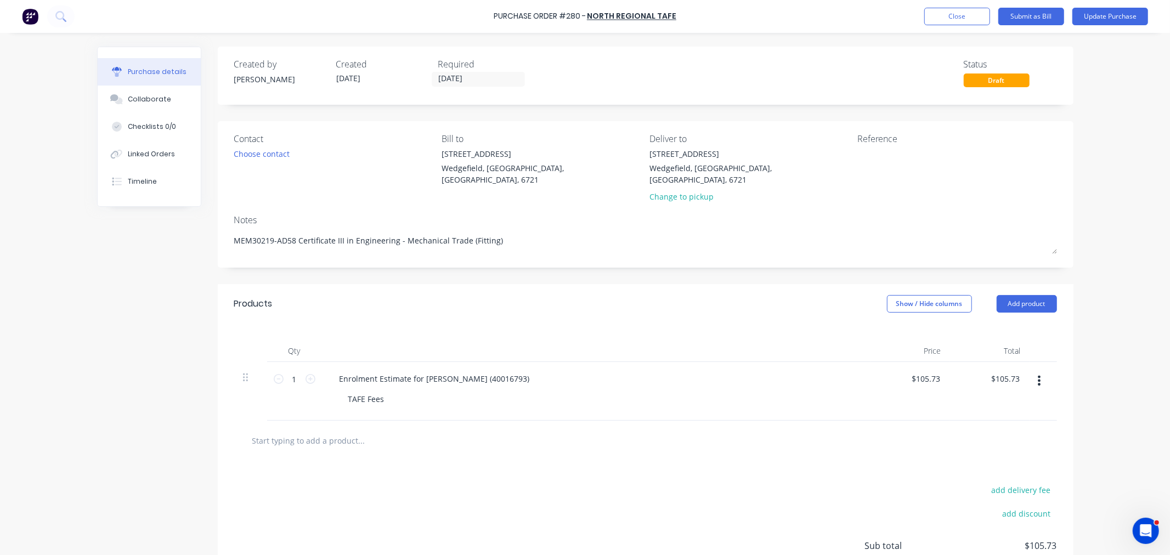
type textarea "MEM30219-AD58 Certificate III in Engineering - Mechanical Trade (Fitting)"
type textarea "x"
type textarea "MEM30219-AD58 Certificate III in Engineering - Mechanical Trade (Fitting)"
type textarea "x"
click at [887, 162] on textarea at bounding box center [925, 160] width 137 height 25
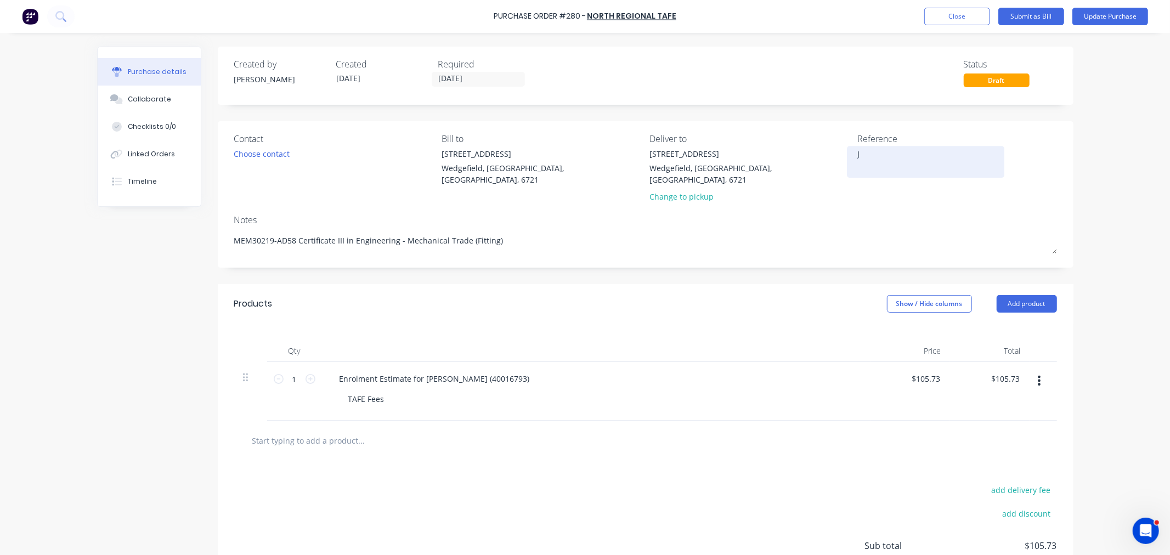
type textarea "Jo"
type textarea "x"
type textarea "Jos"
type textarea "x"
type textarea "Josh"
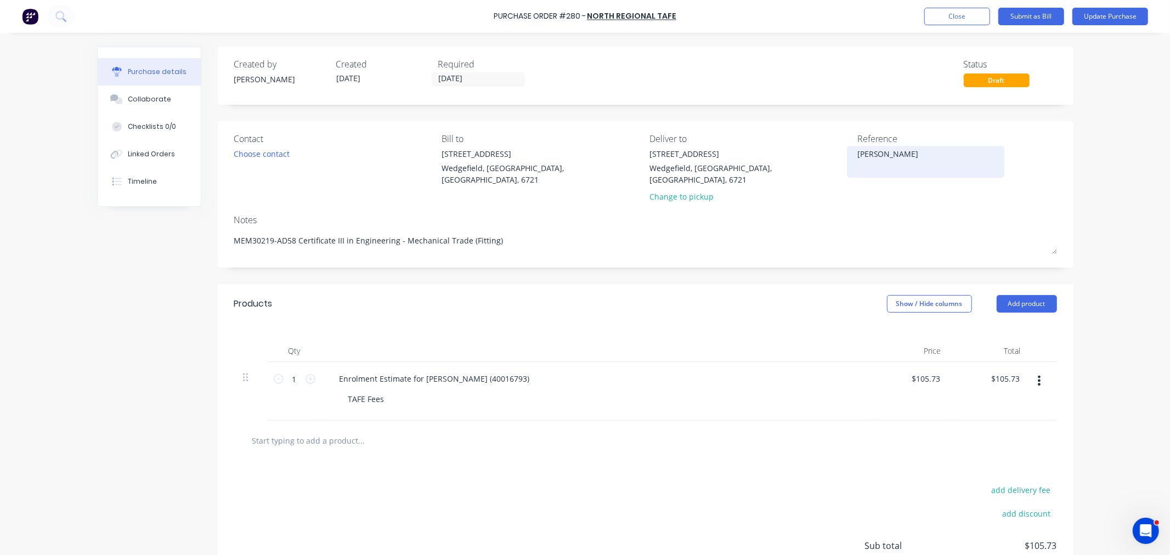
type textarea "x"
type textarea "Josh"
type textarea "x"
type textarea "Josh M"
type textarea "x"
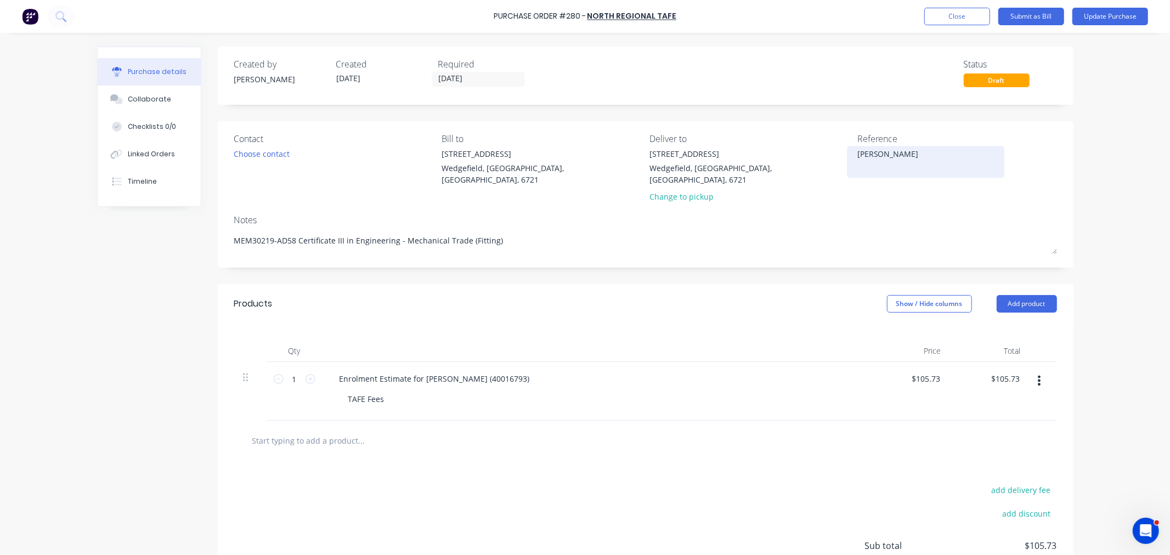
type textarea "Josh Mu"
type textarea "x"
type textarea "Josh Mun"
type textarea "x"
type textarea "Josh Munr"
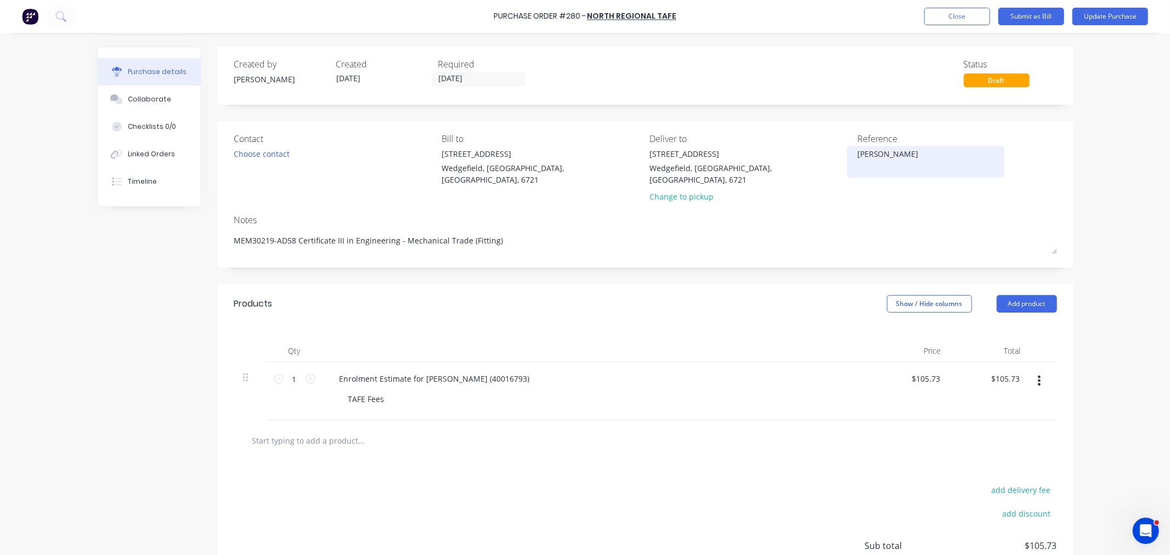
type textarea "x"
type textarea "Josh Munro"
type textarea "x"
type textarea "Josh Munro"
click at [1087, 14] on button "Update Purchase" at bounding box center [1110, 17] width 76 height 18
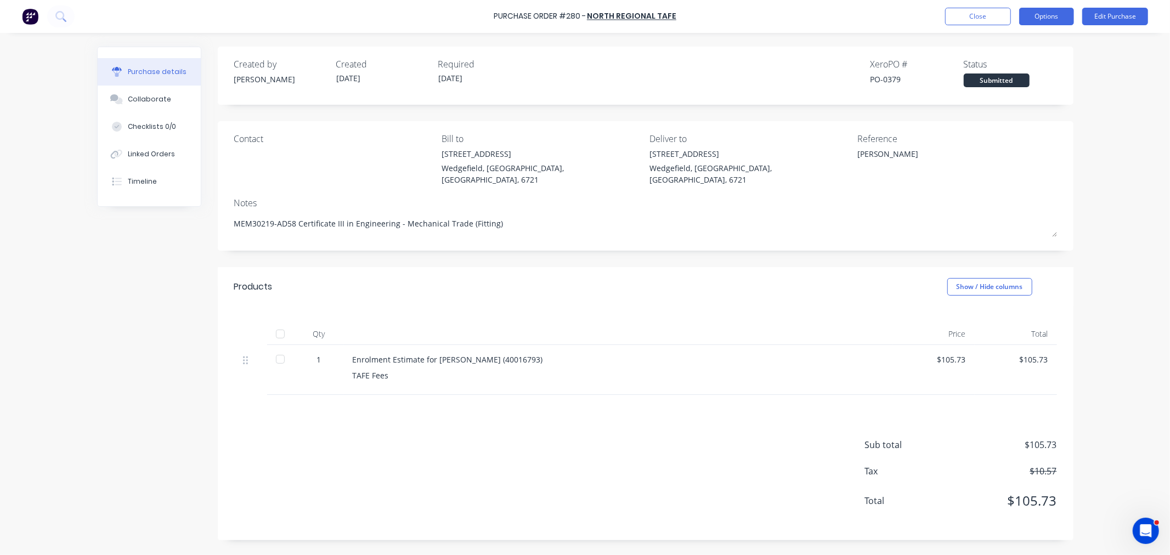
click at [1043, 15] on button "Options" at bounding box center [1046, 17] width 55 height 18
click at [1019, 41] on div "Print / Email" at bounding box center [1022, 45] width 84 height 16
click at [991, 69] on div "With pricing" at bounding box center [1022, 67] width 84 height 16
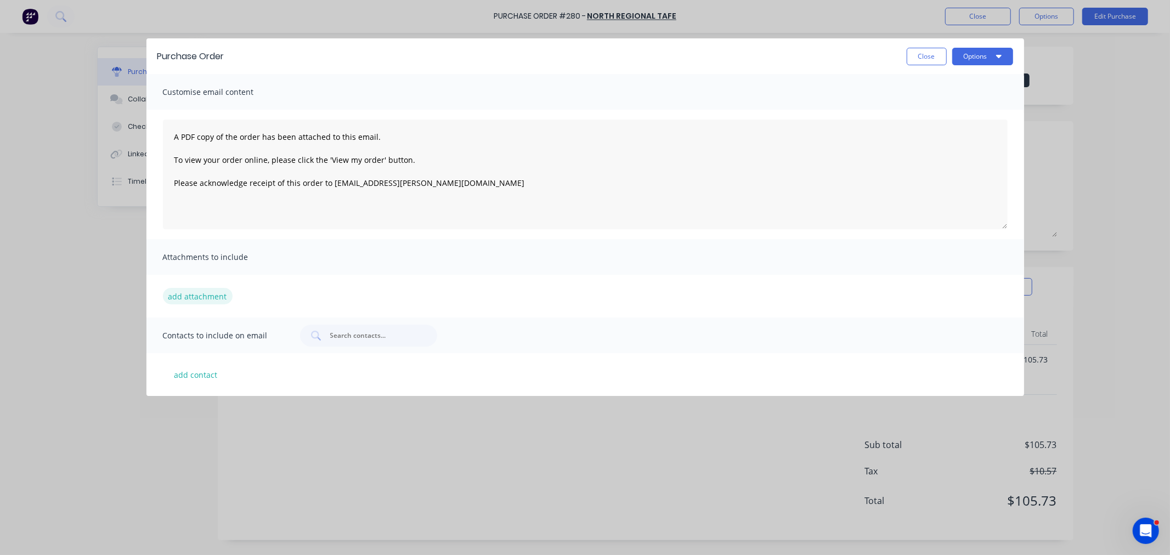
click at [205, 296] on button "add attachment" at bounding box center [198, 296] width 70 height 16
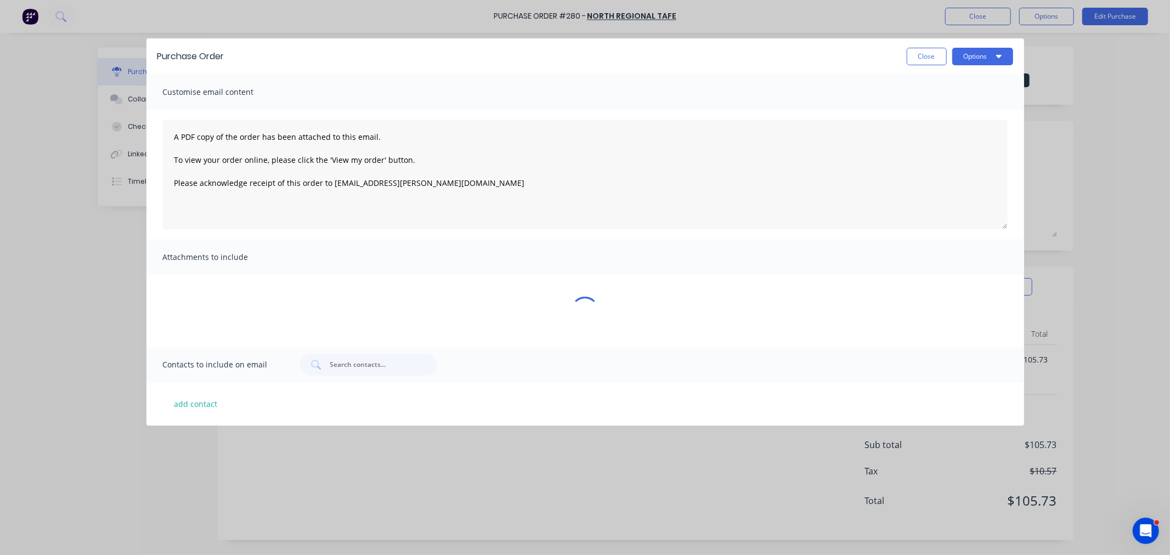
type textarea "x"
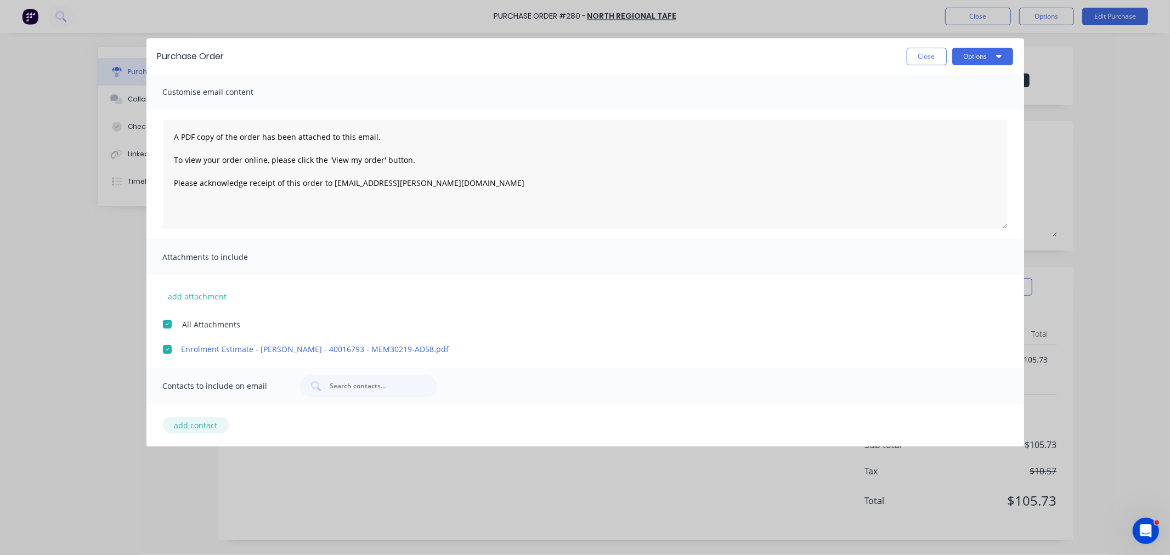
click at [187, 422] on button "add contact" at bounding box center [196, 425] width 66 height 16
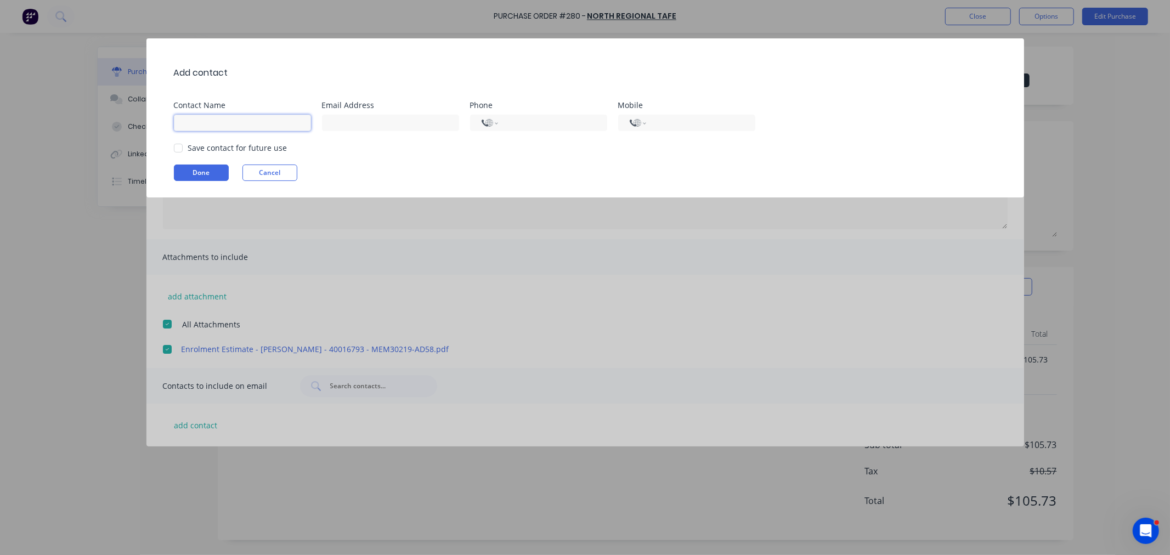
click at [190, 118] on input at bounding box center [242, 123] width 137 height 16
type input "A"
type input "Admin"
paste input "to apprenticeships@nrtafe.wa.edu.au"
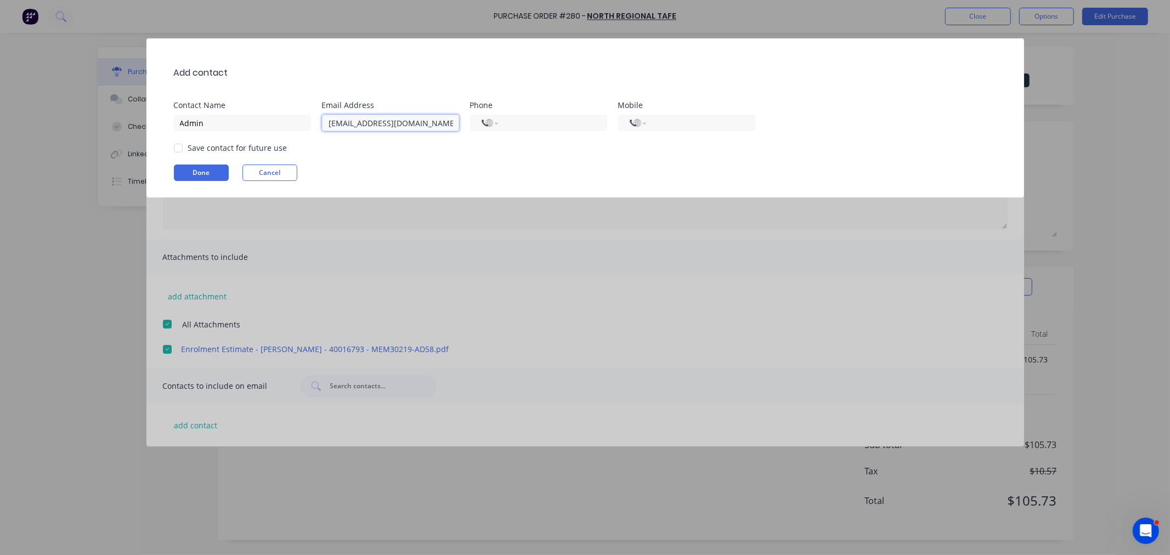
click at [178, 142] on div at bounding box center [178, 148] width 22 height 22
click at [182, 171] on div "Add contact Contact Name Admin Email Address to apprenticeships@nrtafe.wa.edu.a…" at bounding box center [585, 117] width 878 height 159
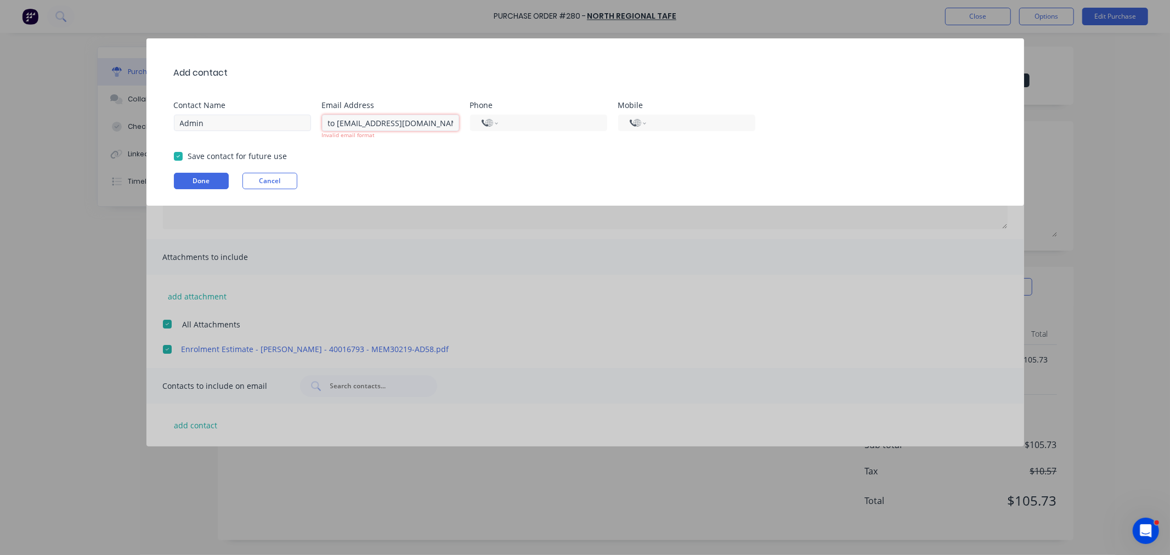
drag, startPoint x: 337, startPoint y: 122, endPoint x: 216, endPoint y: 129, distance: 121.4
click at [216, 129] on div "Contact Name Admin Email Address to apprenticeships@nrtafe.wa.edu.au Invalid em…" at bounding box center [591, 120] width 834 height 38
type input "apprenticeships@nrtafe.wa.edu.au"
click at [185, 179] on button "Done" at bounding box center [201, 181] width 55 height 16
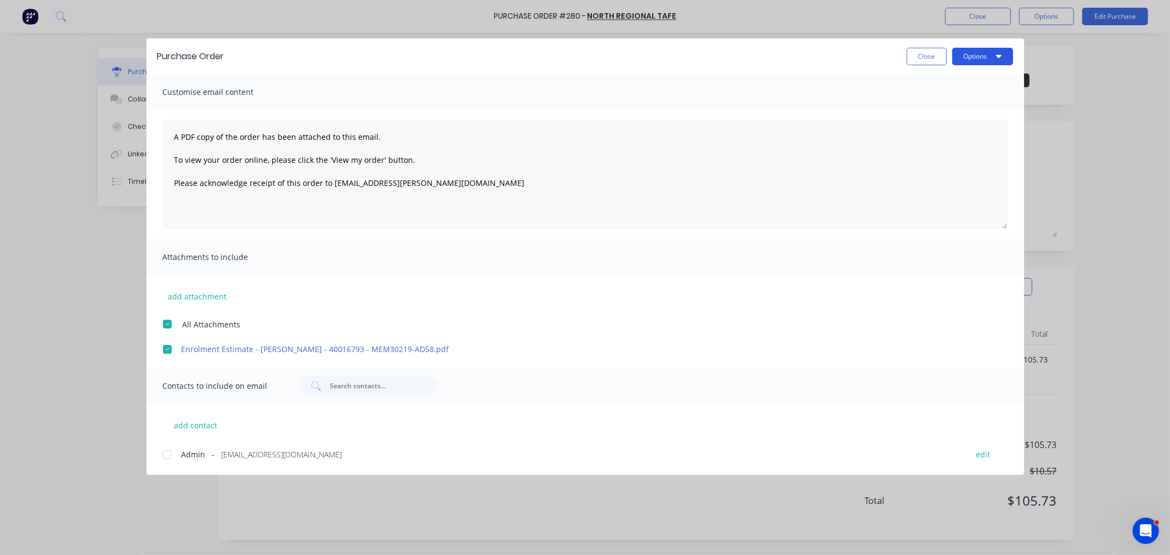
click at [1008, 59] on button "Options" at bounding box center [982, 57] width 61 height 18
click at [167, 455] on div at bounding box center [167, 455] width 22 height 22
click at [998, 58] on icon "button" at bounding box center [997, 56] width 5 height 3
click at [942, 126] on div "Email" at bounding box center [961, 128] width 84 height 16
drag, startPoint x: 902, startPoint y: 61, endPoint x: 978, endPoint y: 7, distance: 93.6
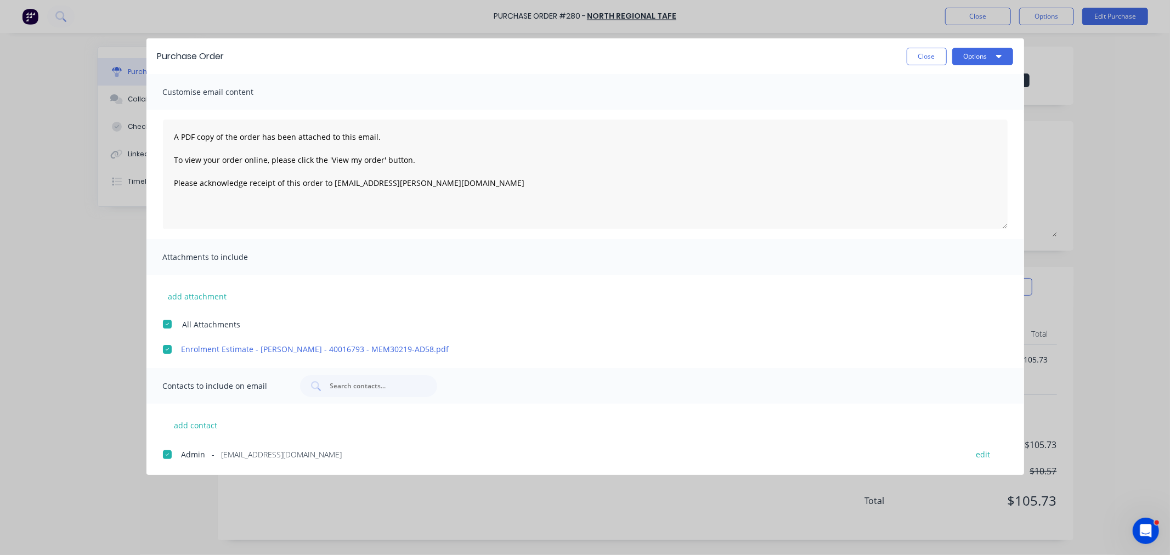
click at [905, 58] on div "Close Options" at bounding box center [624, 57] width 778 height 18
click at [926, 56] on button "Close" at bounding box center [927, 57] width 40 height 18
type textarea "x"
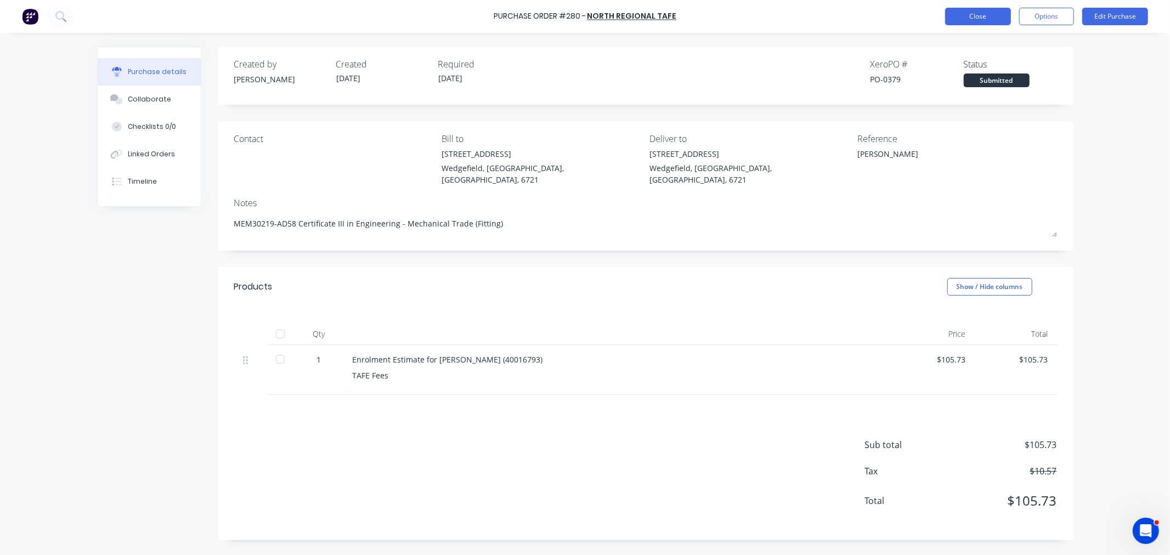
click at [969, 17] on button "Close" at bounding box center [978, 17] width 66 height 18
